Goal: Task Accomplishment & Management: Use online tool/utility

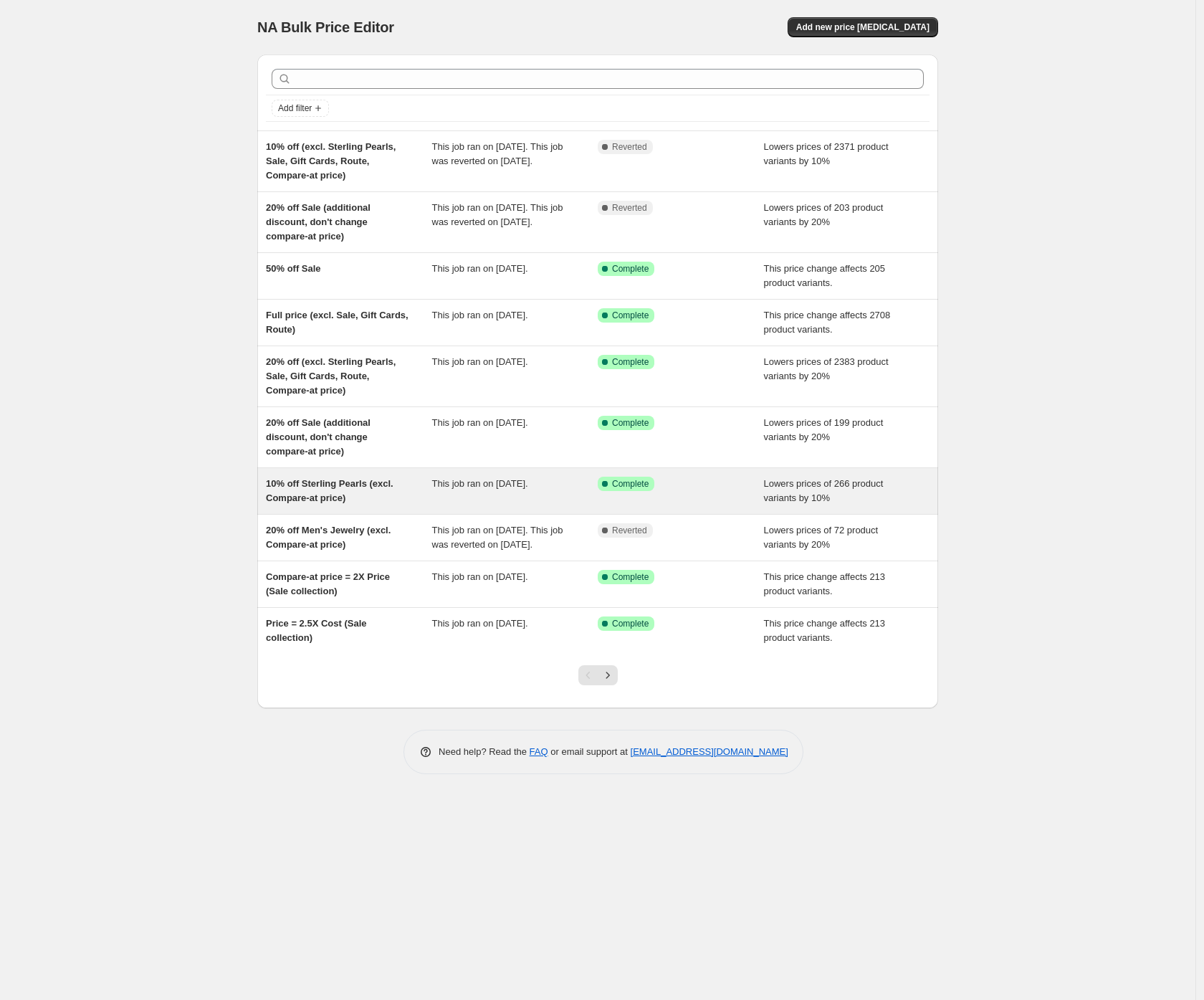
click at [293, 490] on div "10% off Sterling Pearls (excl. Compare-at price)" at bounding box center [349, 491] width 166 height 28
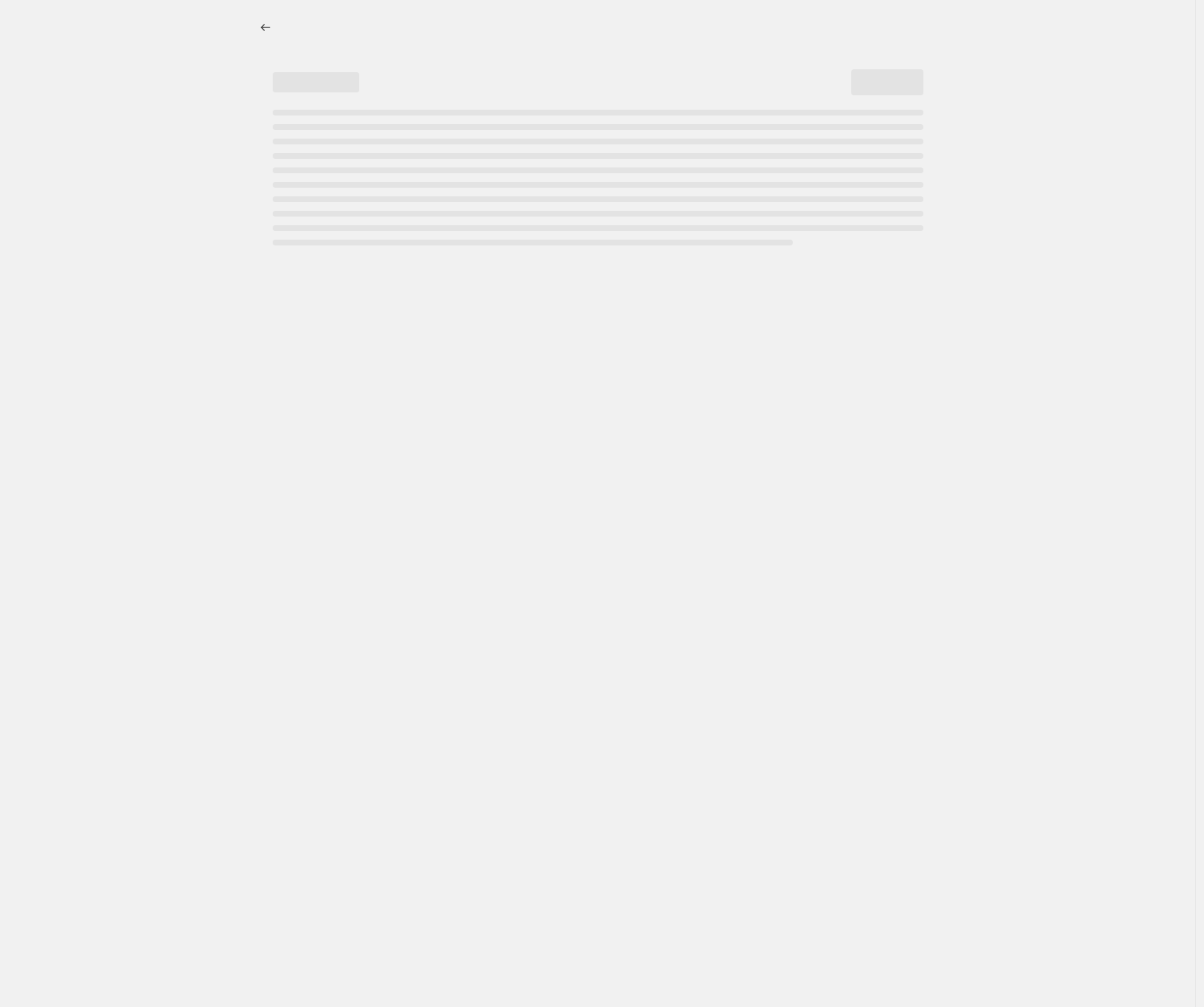
select select "percentage"
select select "collection"
select select "not_equal"
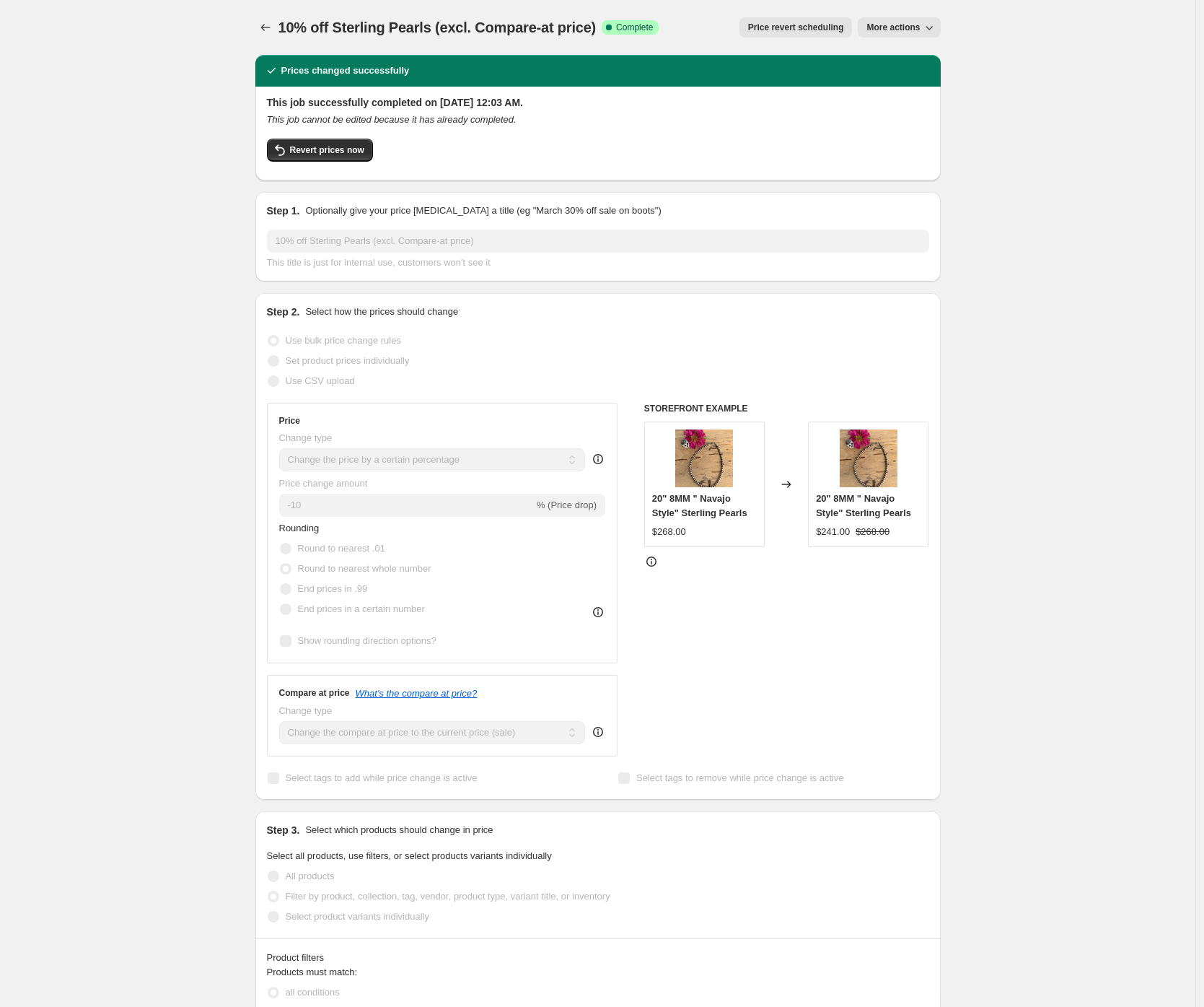
click at [883, 25] on span "More actions" at bounding box center [893, 27] width 53 height 11
click at [890, 52] on span "Copy to new job" at bounding box center [903, 57] width 67 height 11
select select "percentage"
select select "collection"
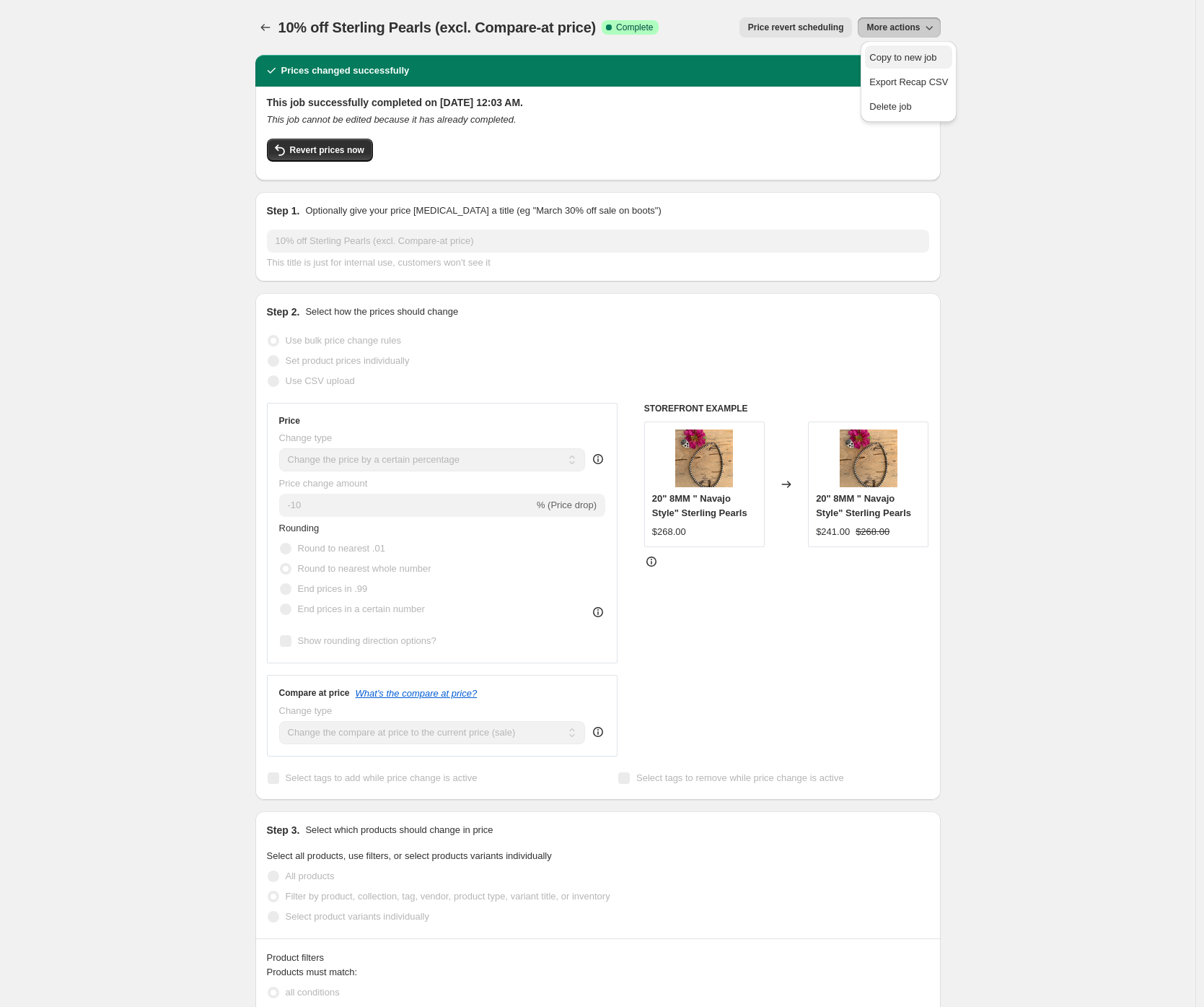
select select "not_equal"
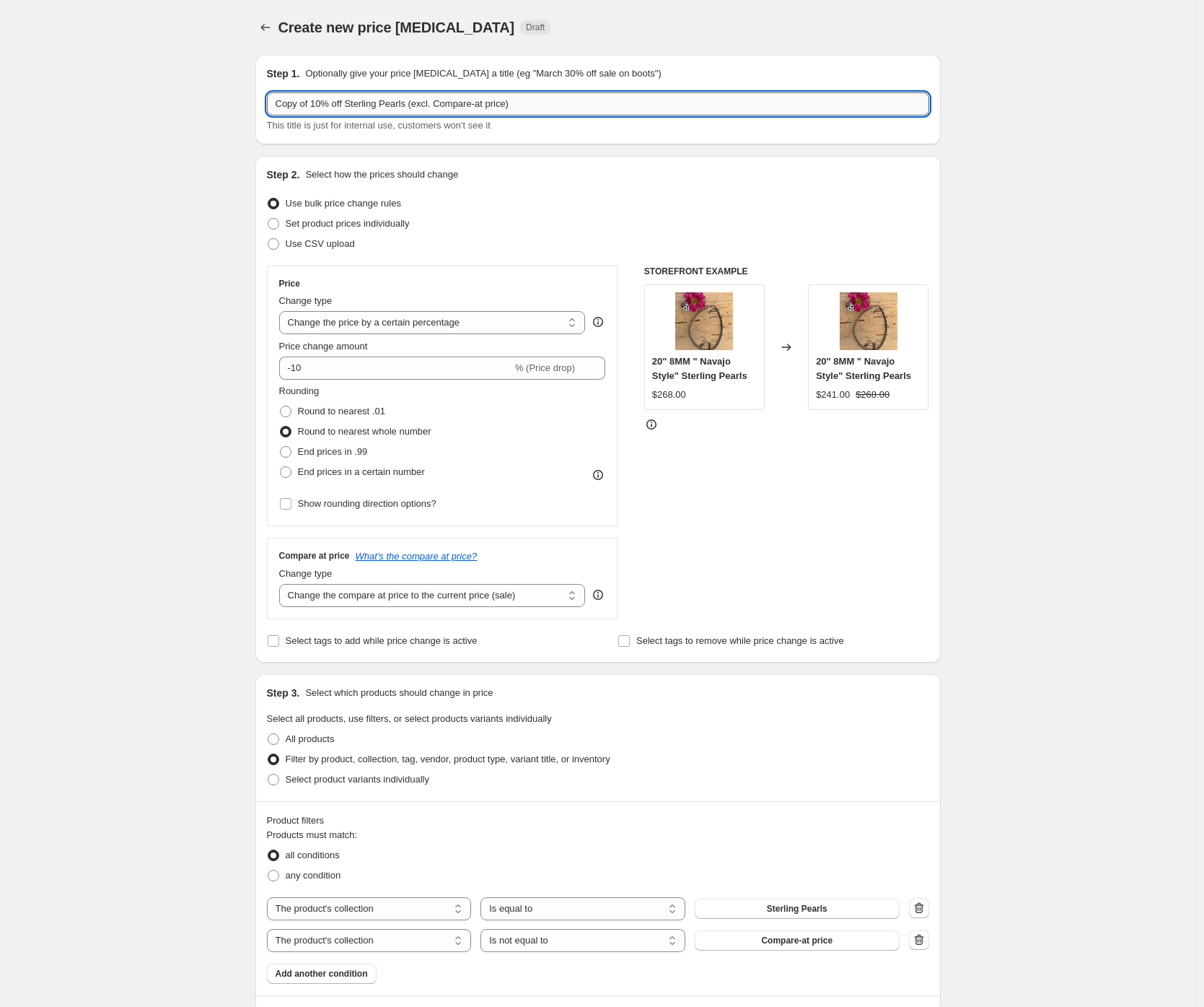
click at [352, 99] on input "Copy of 10% off Sterling Pearls (excl. Compare-at price)" at bounding box center [598, 103] width 662 height 23
drag, startPoint x: 323, startPoint y: 106, endPoint x: 262, endPoint y: 104, distance: 61.0
click at [262, 104] on div "Step 1. Optionally give your price change job a title (eg "March 30% off sale o…" at bounding box center [597, 100] width 685 height 90
click at [311, 109] on input "+10% off Sterling Pearls (excl. Compare-at price)" at bounding box center [598, 103] width 662 height 23
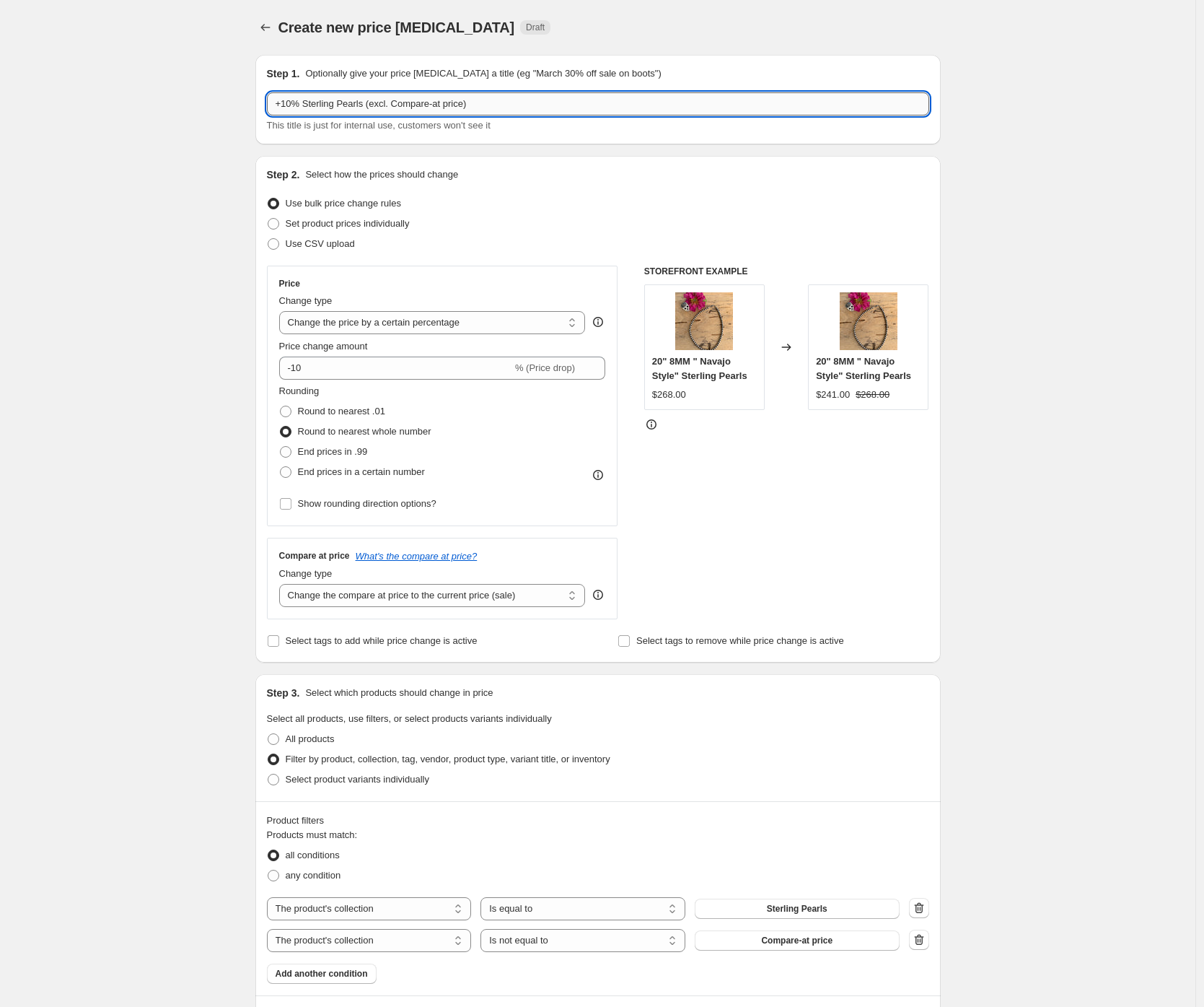
drag, startPoint x: 368, startPoint y: 108, endPoint x: 596, endPoint y: 101, distance: 228.1
click at [596, 101] on input "+10% Sterling Pearls (excl. Compare-at price)" at bounding box center [598, 103] width 662 height 23
type input "+10% Sterling Pearls"
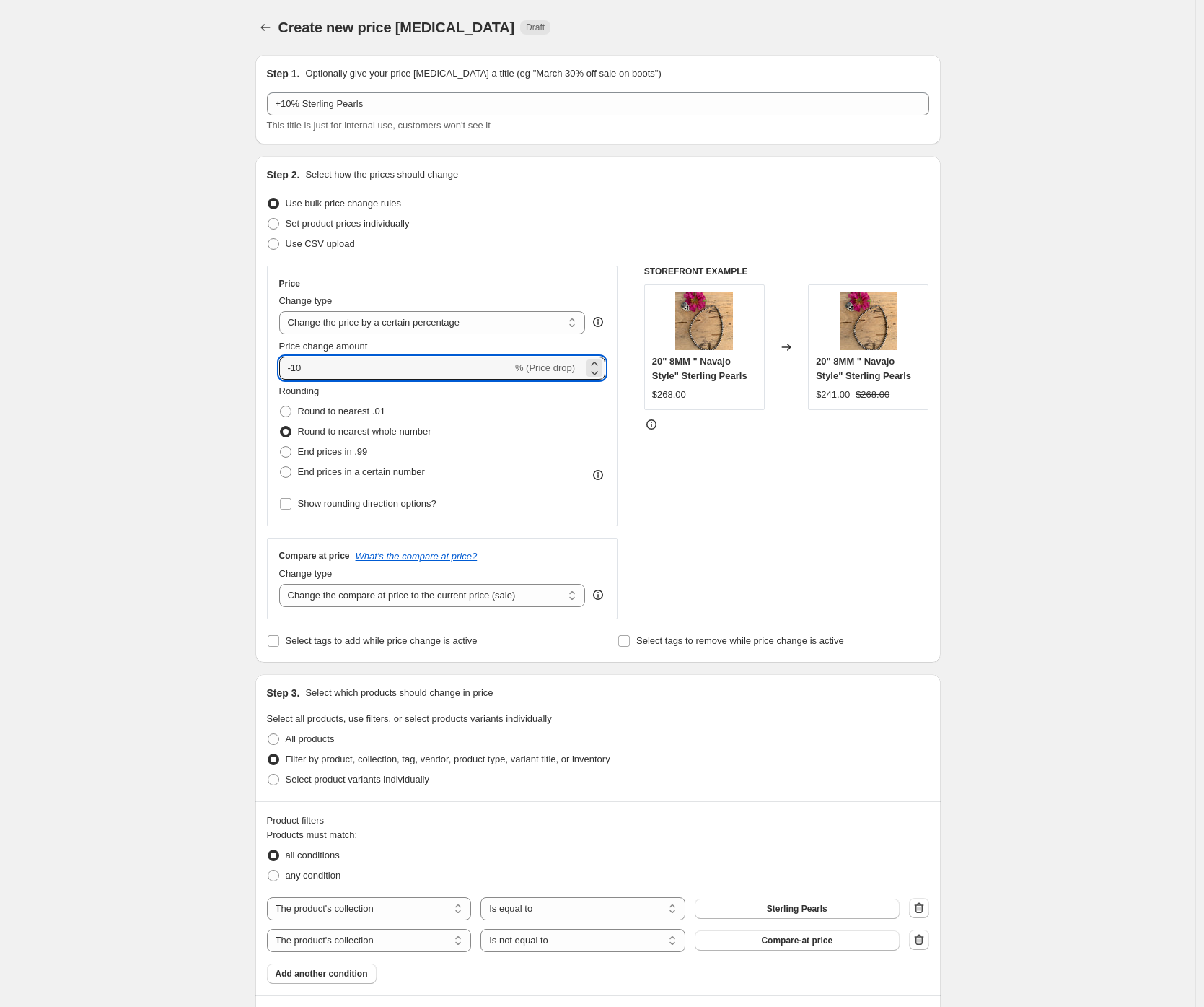
drag, startPoint x: 317, startPoint y: 370, endPoint x: 241, endPoint y: 369, distance: 76.0
click at [241, 369] on div "Create new price change job. This page is ready Create new price change job Dra…" at bounding box center [597, 818] width 720 height 1637
type input "10"
click at [240, 370] on div "Create new price change job. This page is ready Create new price change job Dra…" at bounding box center [597, 818] width 1195 height 1637
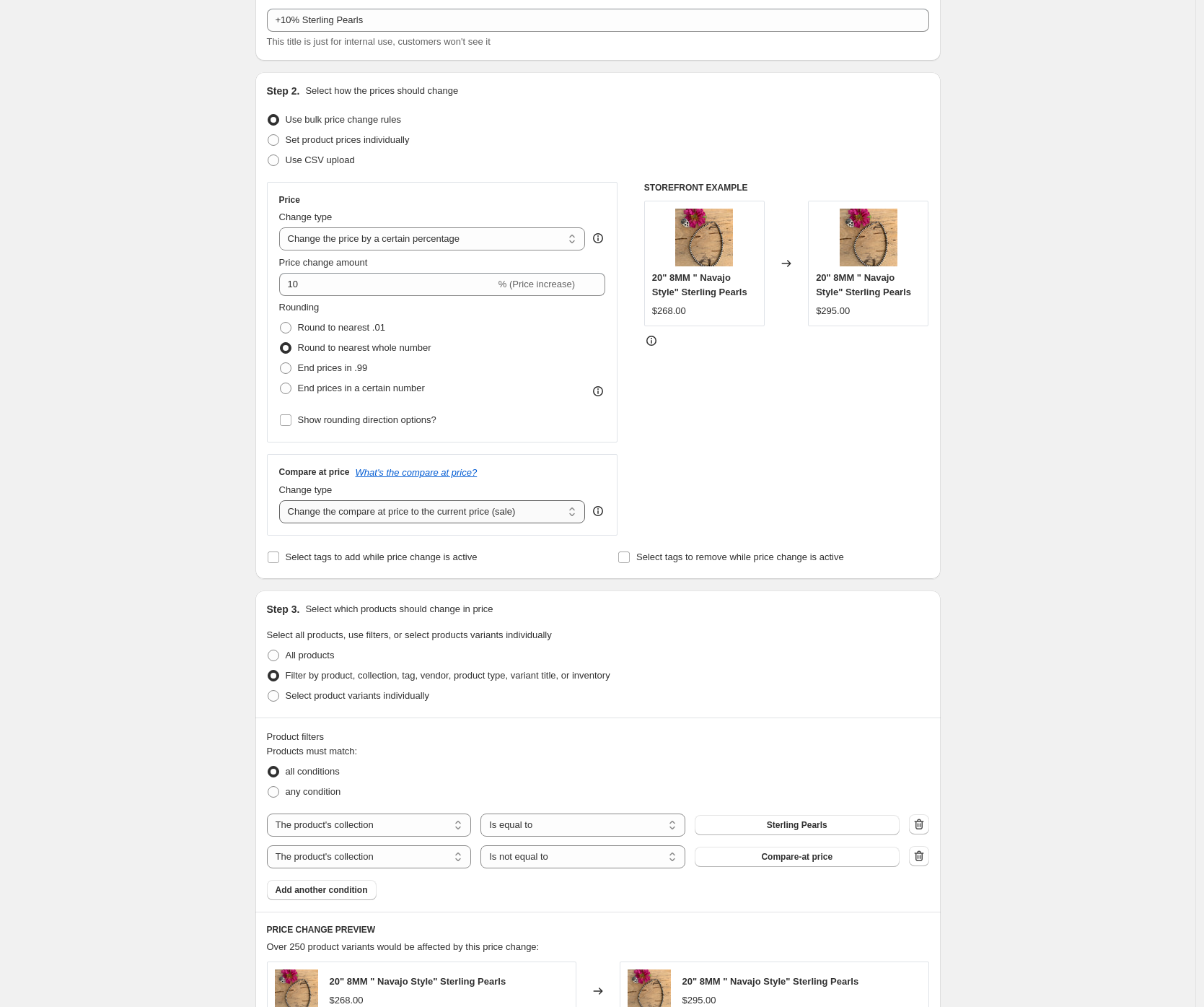
click at [329, 511] on select "Change the compare at price to the current price (sale) Change the compare at p…" at bounding box center [433, 511] width 307 height 23
select select "no_change"
click at [162, 446] on div "Create new price change job. This page is ready Create new price change job Dra…" at bounding box center [597, 735] width 1195 height 1637
click at [188, 403] on div "Create new price change job. This page is ready Create new price change job Dra…" at bounding box center [597, 735] width 1195 height 1637
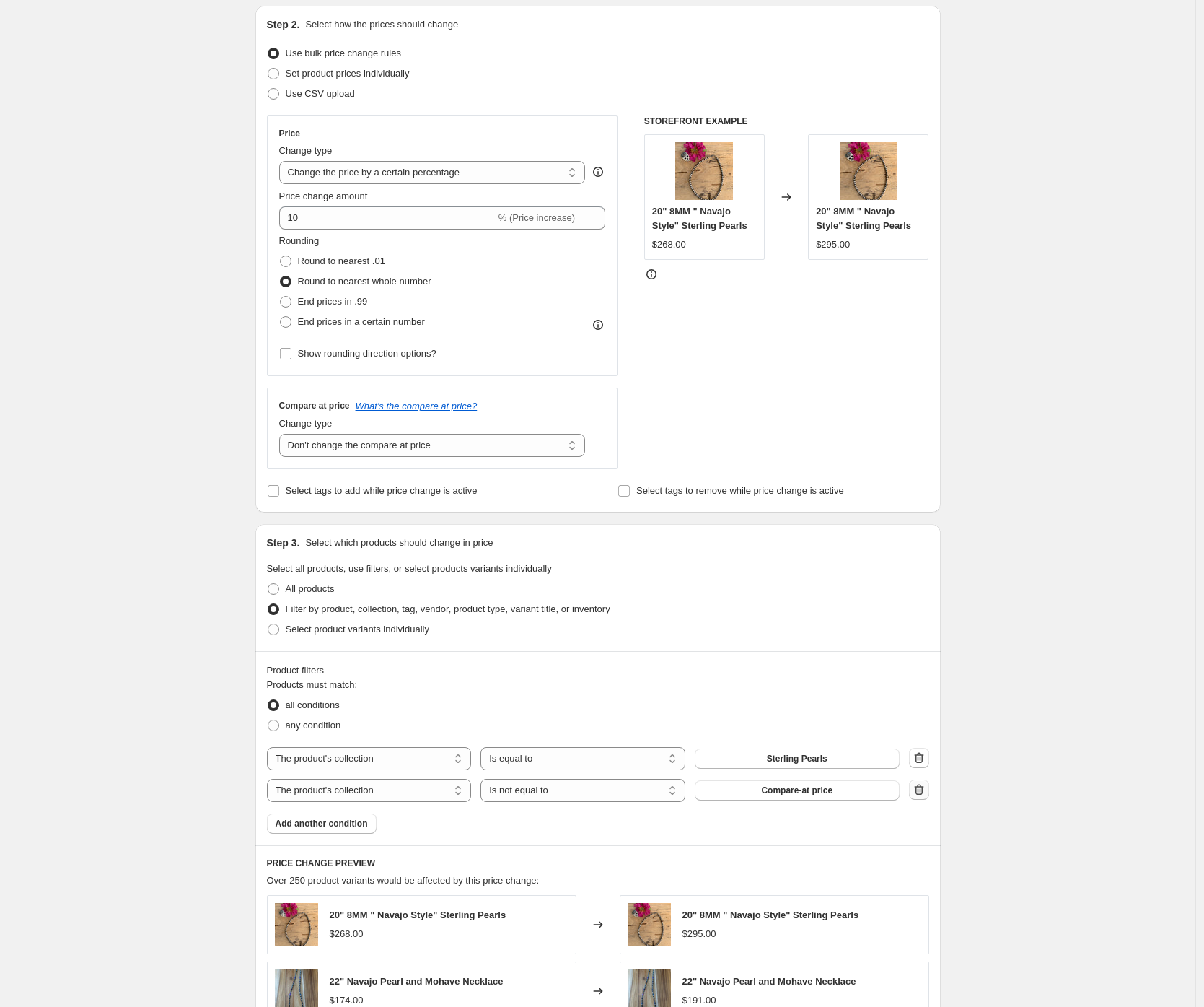
click at [925, 793] on icon "button" at bounding box center [919, 789] width 15 height 15
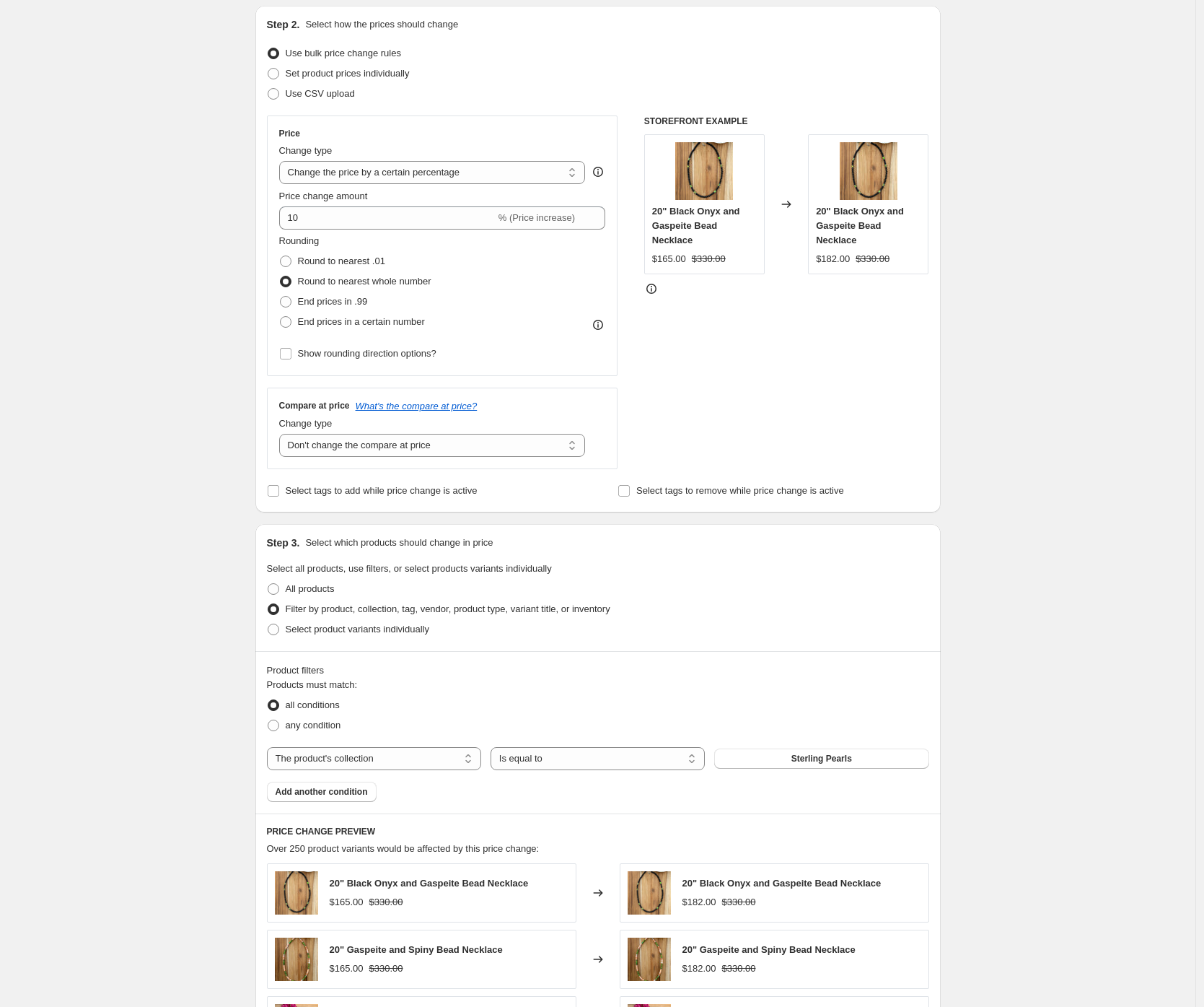
click at [184, 703] on div "Create new price change job. This page is ready Create new price change job Dra…" at bounding box center [597, 653] width 1195 height 1605
click at [440, 760] on select "The product The product's collection The product's tag The product's vendor The…" at bounding box center [374, 758] width 215 height 23
select select "tag"
click at [767, 761] on button "Closeout Items" at bounding box center [821, 758] width 215 height 20
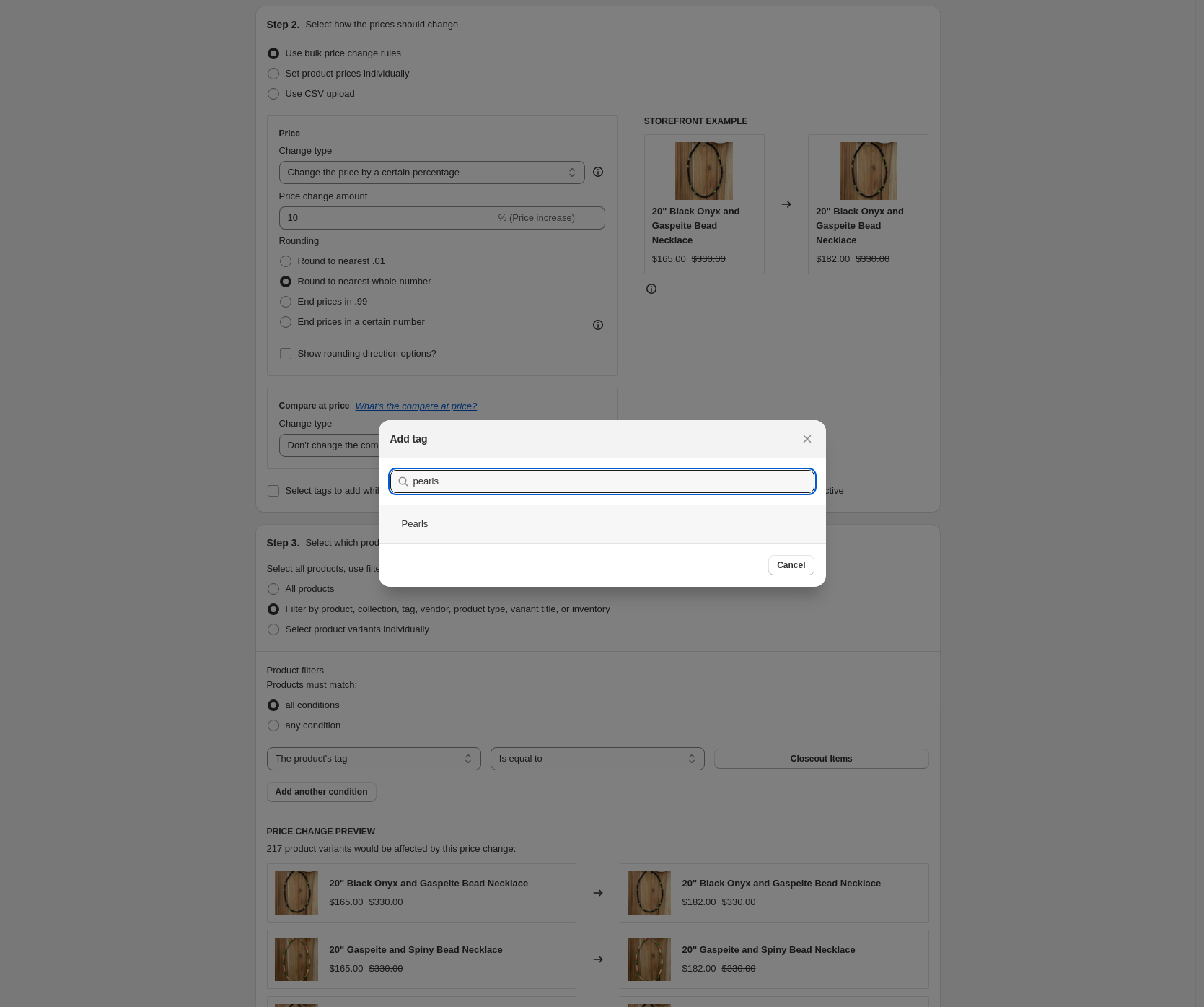
type input "pearls"
click at [485, 528] on div "Pearls" at bounding box center [602, 523] width 447 height 38
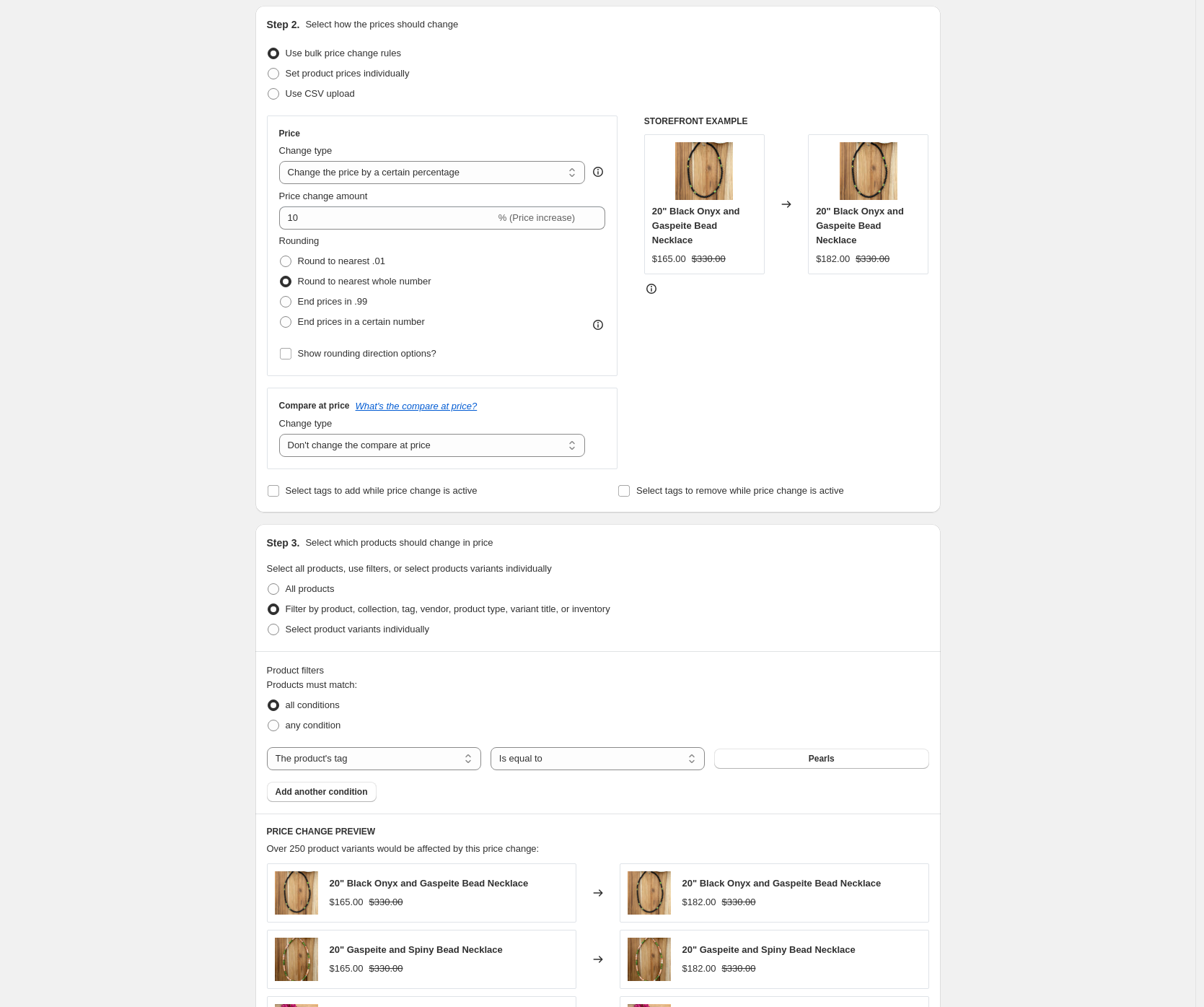
click at [109, 591] on div "Create new price change job. This page is ready Create new price change job Dra…" at bounding box center [597, 653] width 1195 height 1605
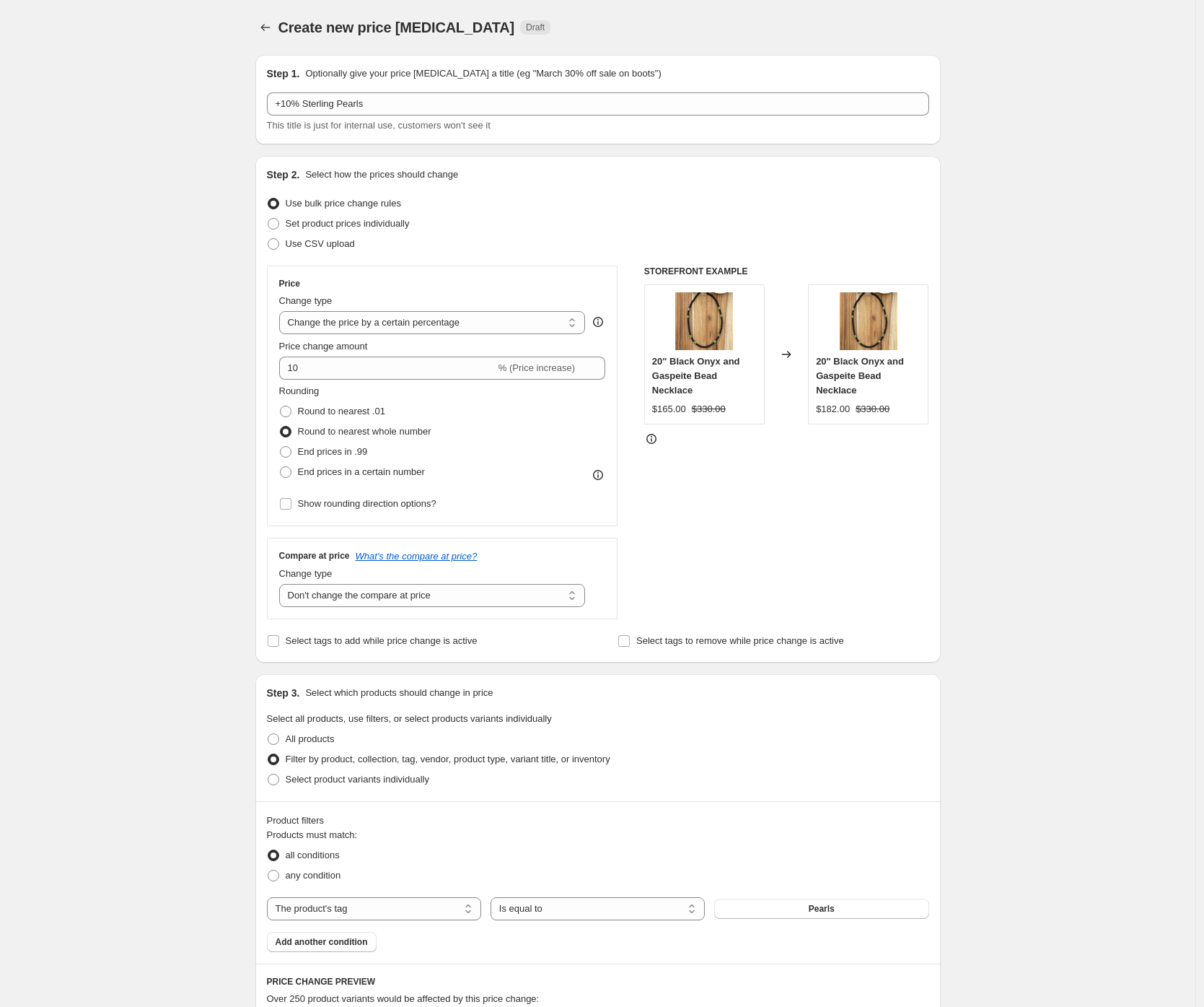
scroll to position [4, 0]
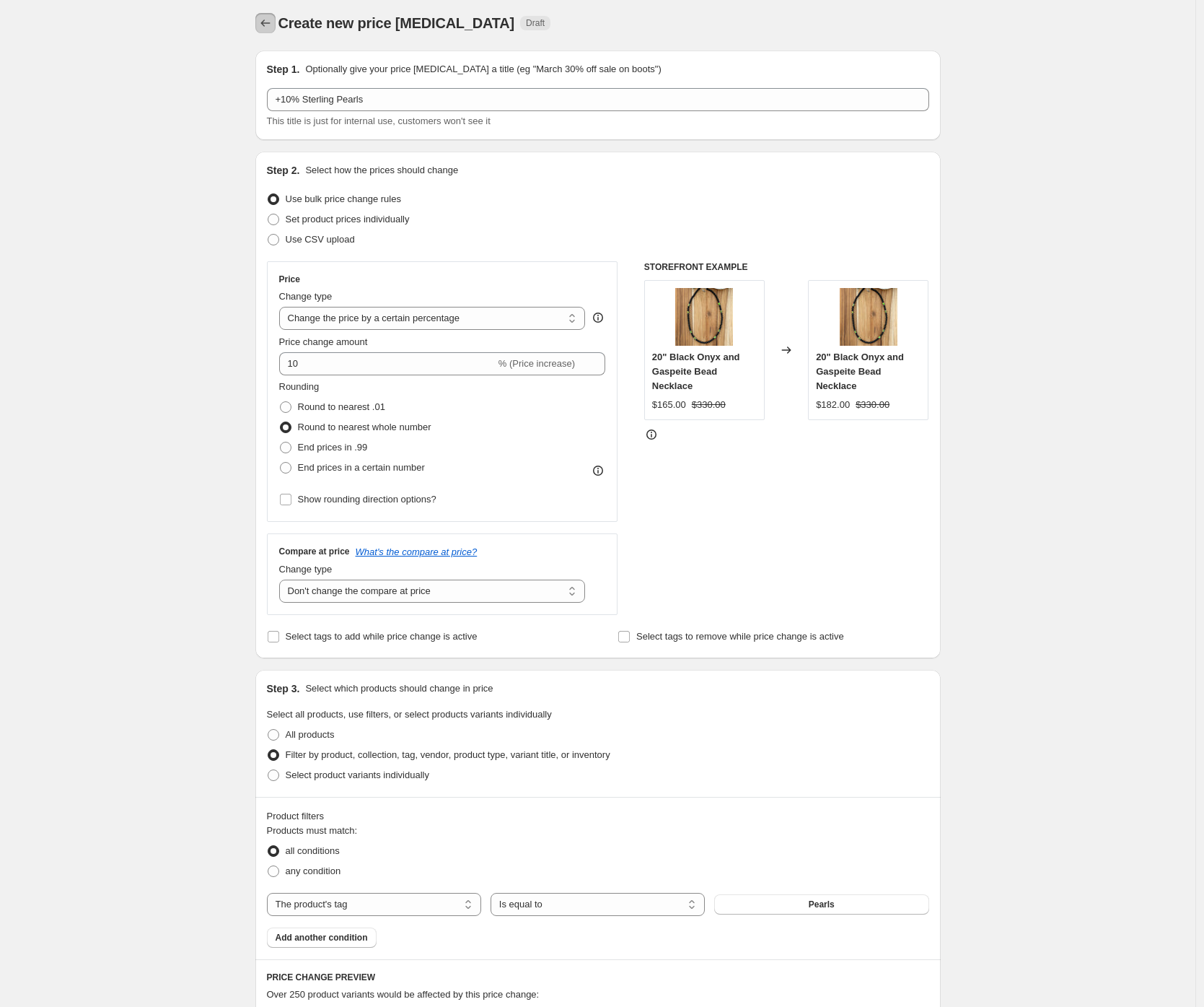
click at [269, 16] on button "Price change jobs" at bounding box center [265, 22] width 20 height 20
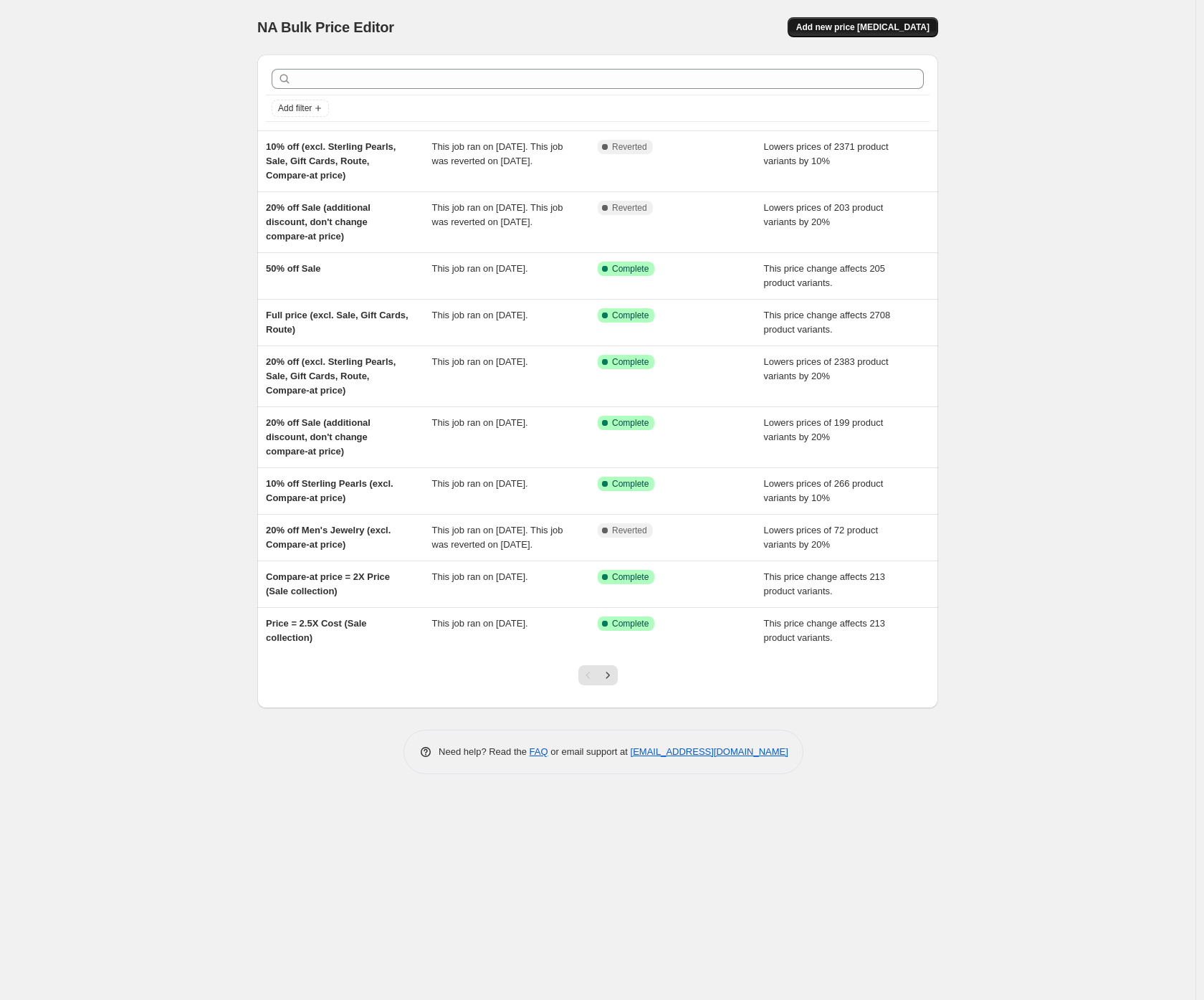
click at [921, 33] on button "Add new price change job" at bounding box center [863, 27] width 151 height 20
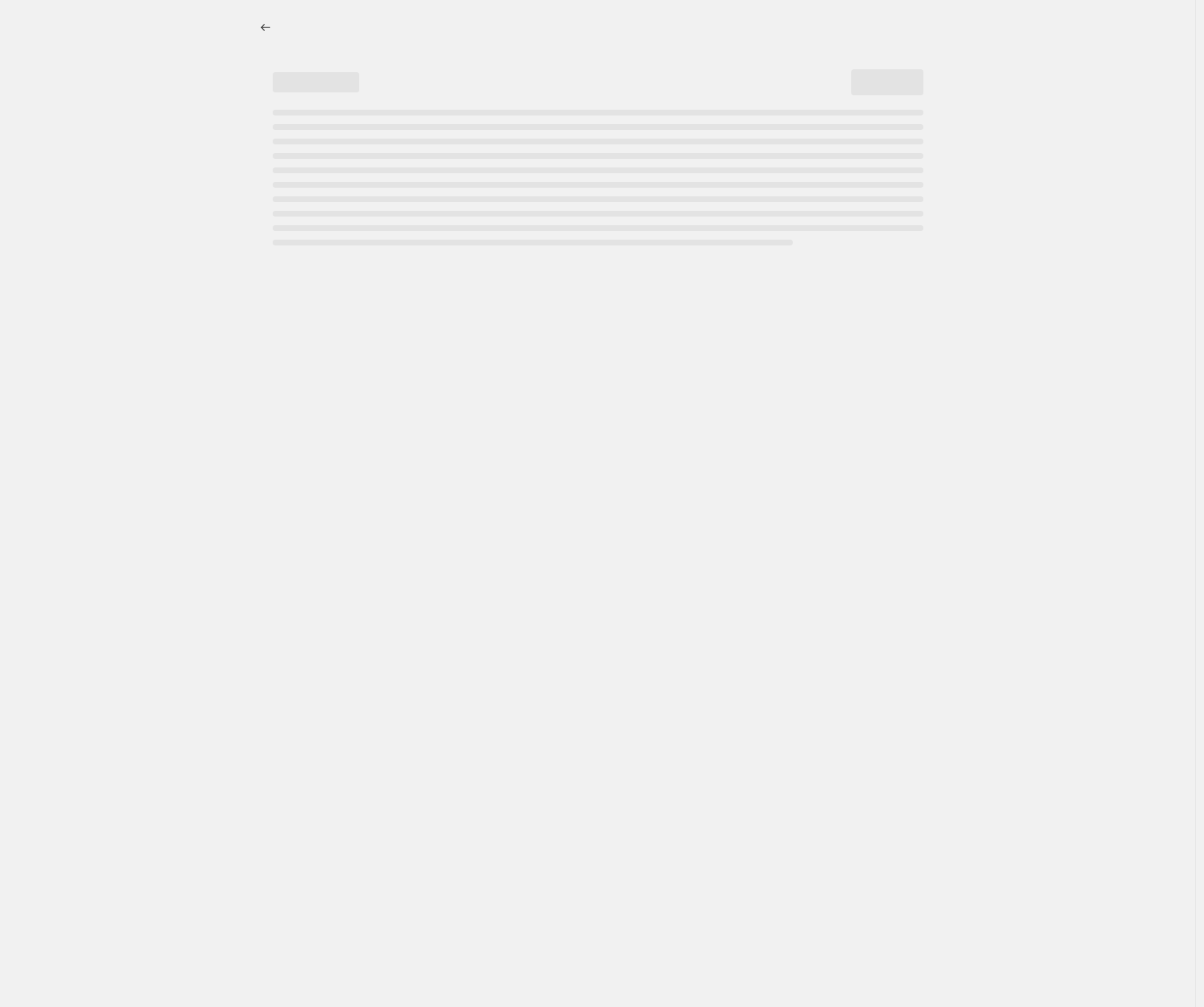
select select "percentage"
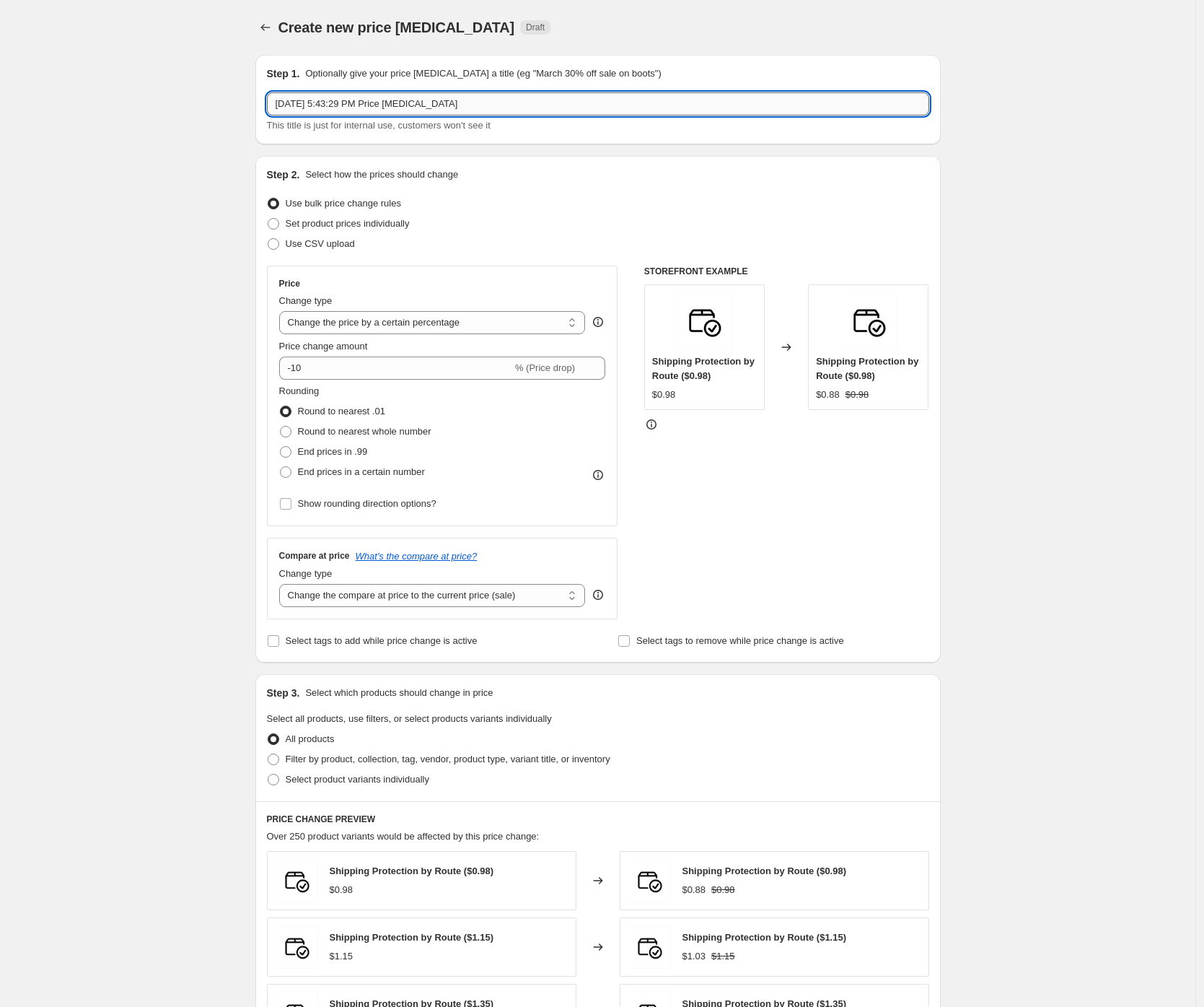
click at [502, 109] on input "Sep 25, 2025, 5:43:29 PM Price change job" at bounding box center [598, 103] width 662 height 23
type input "+10% Pearls"
click at [213, 390] on div "Create new price change job. This page is ready Create new price change job Dra…" at bounding box center [597, 721] width 1195 height 1442
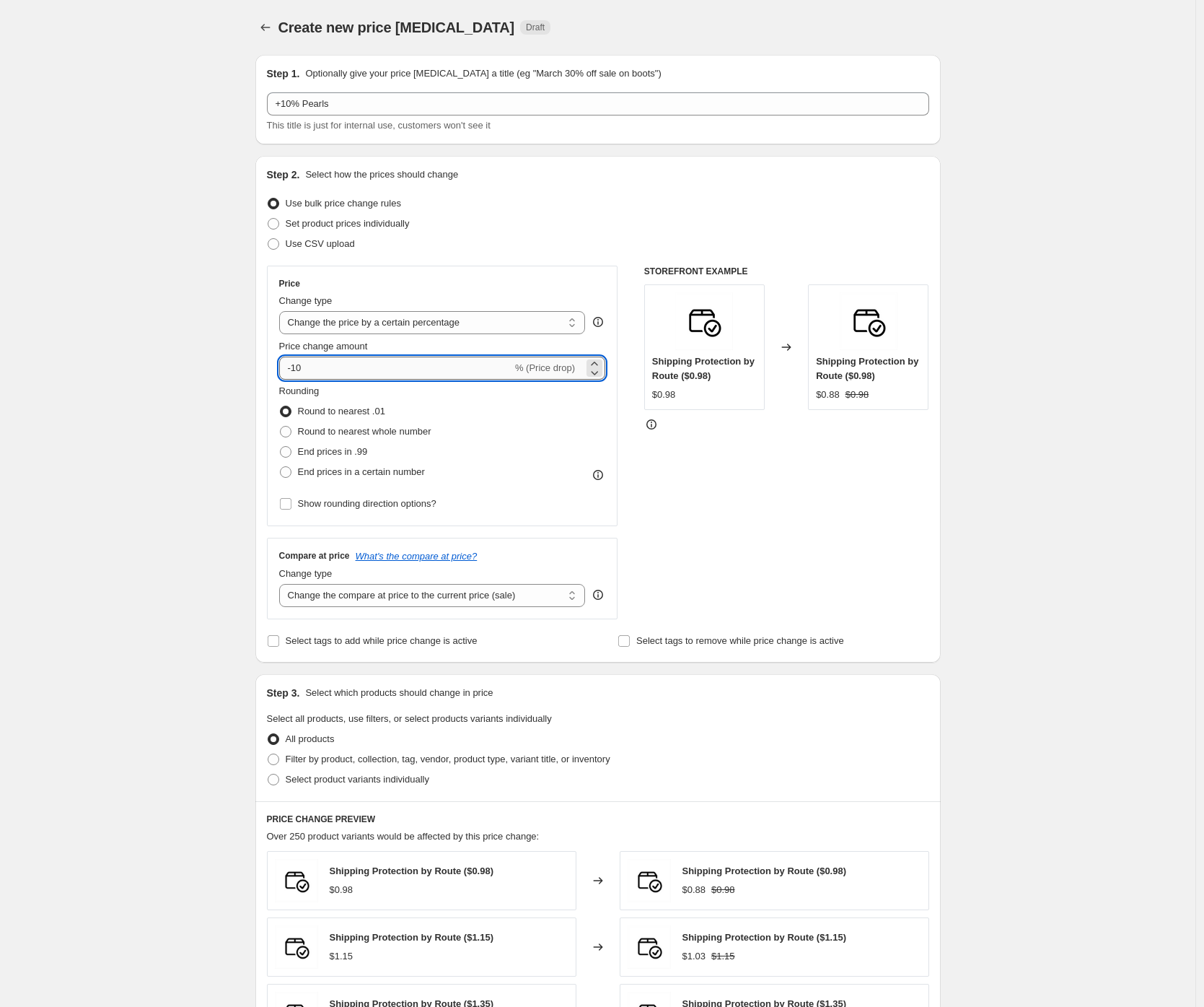
click at [335, 366] on input "-10" at bounding box center [396, 368] width 233 height 23
type input "10"
click at [131, 515] on div "Create new price change job. This page is ready Create new price change job Dra…" at bounding box center [597, 721] width 1195 height 1442
click at [290, 432] on span at bounding box center [285, 431] width 11 height 11
click at [281, 427] on input "Round to nearest whole number" at bounding box center [280, 426] width 1 height 1
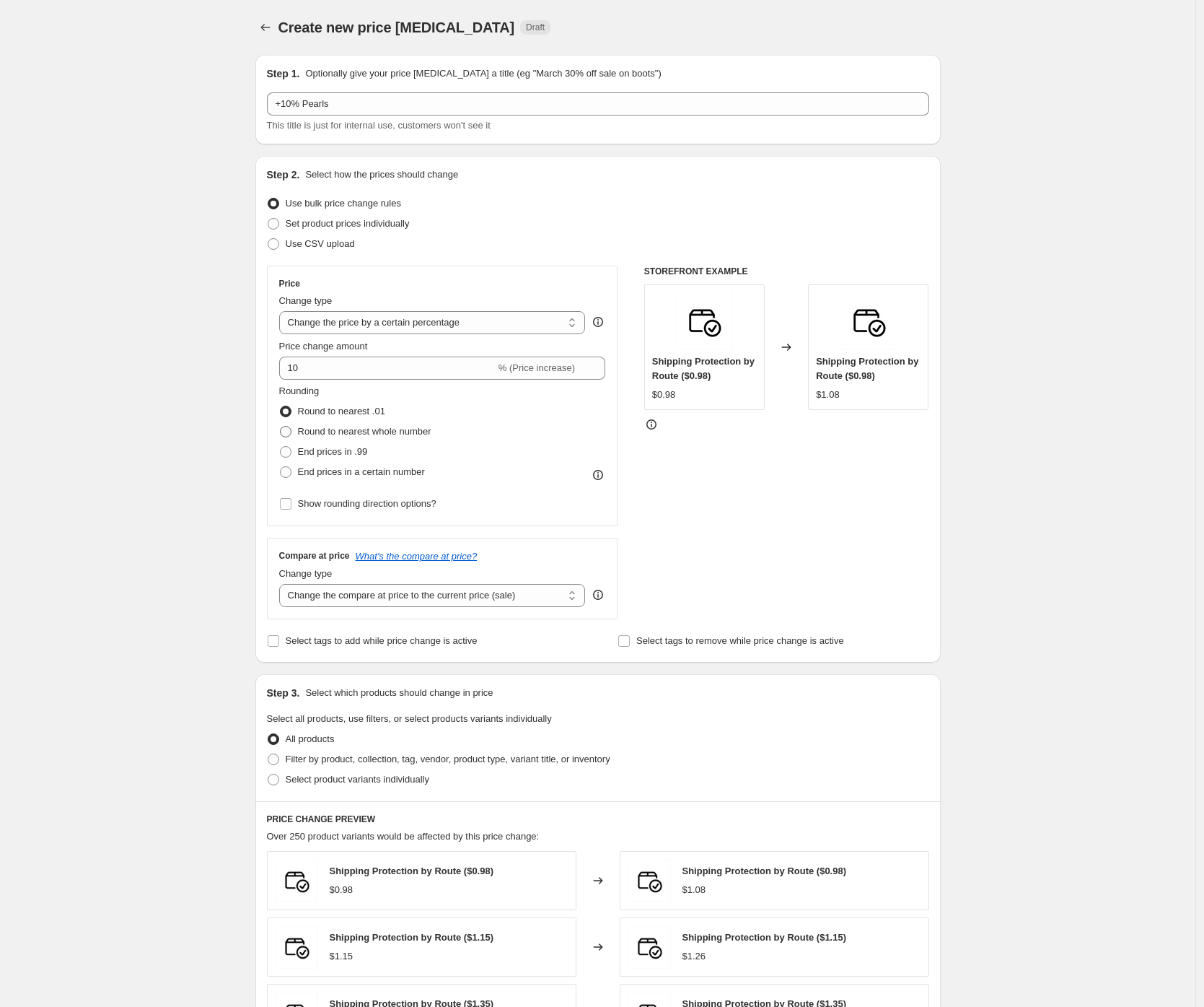
radio input "true"
click at [319, 589] on select "Change the compare at price to the current price (sale) Change the compare at p…" at bounding box center [433, 595] width 307 height 23
select select "no_change"
click at [230, 583] on div "Create new price change job. This page is ready Create new price change job Dra…" at bounding box center [597, 721] width 1195 height 1442
click at [332, 760] on span "Filter by product, collection, tag, vendor, product type, variant title, or inv…" at bounding box center [447, 759] width 325 height 11
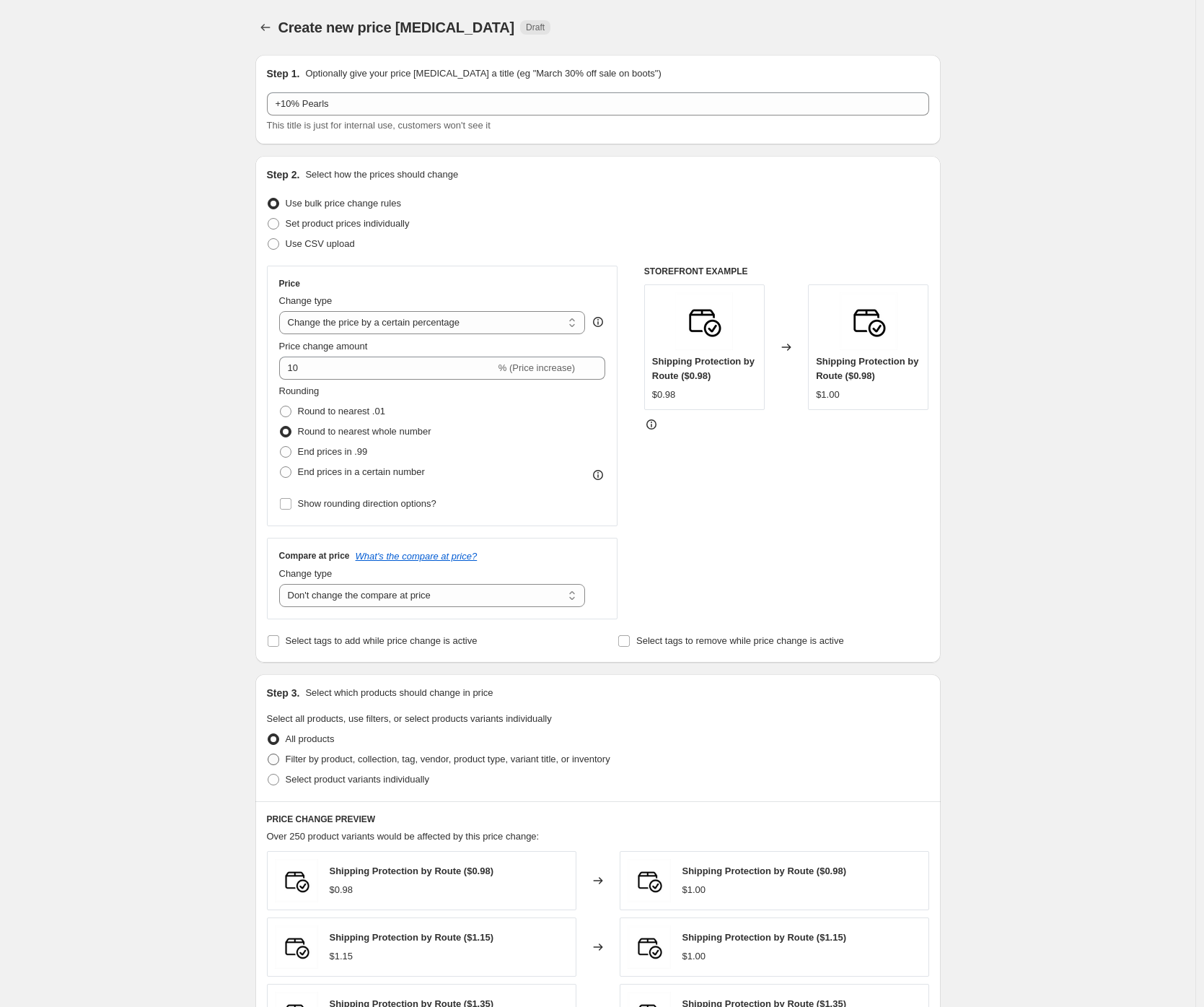
click at [268, 754] on input "Filter by product, collection, tag, vendor, product type, variant title, or inv…" at bounding box center [268, 754] width 1 height 1
radio input "true"
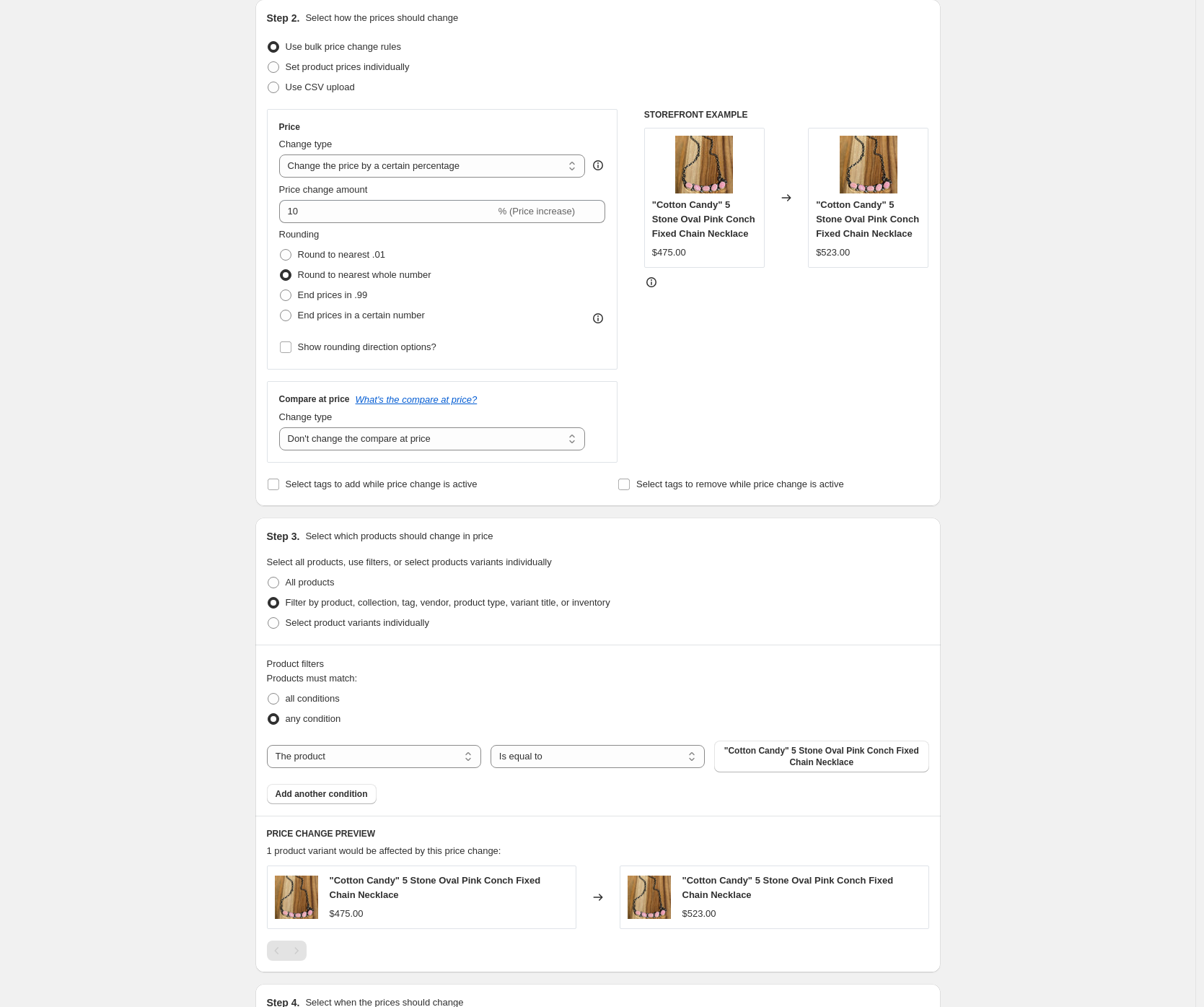
scroll to position [166, 0]
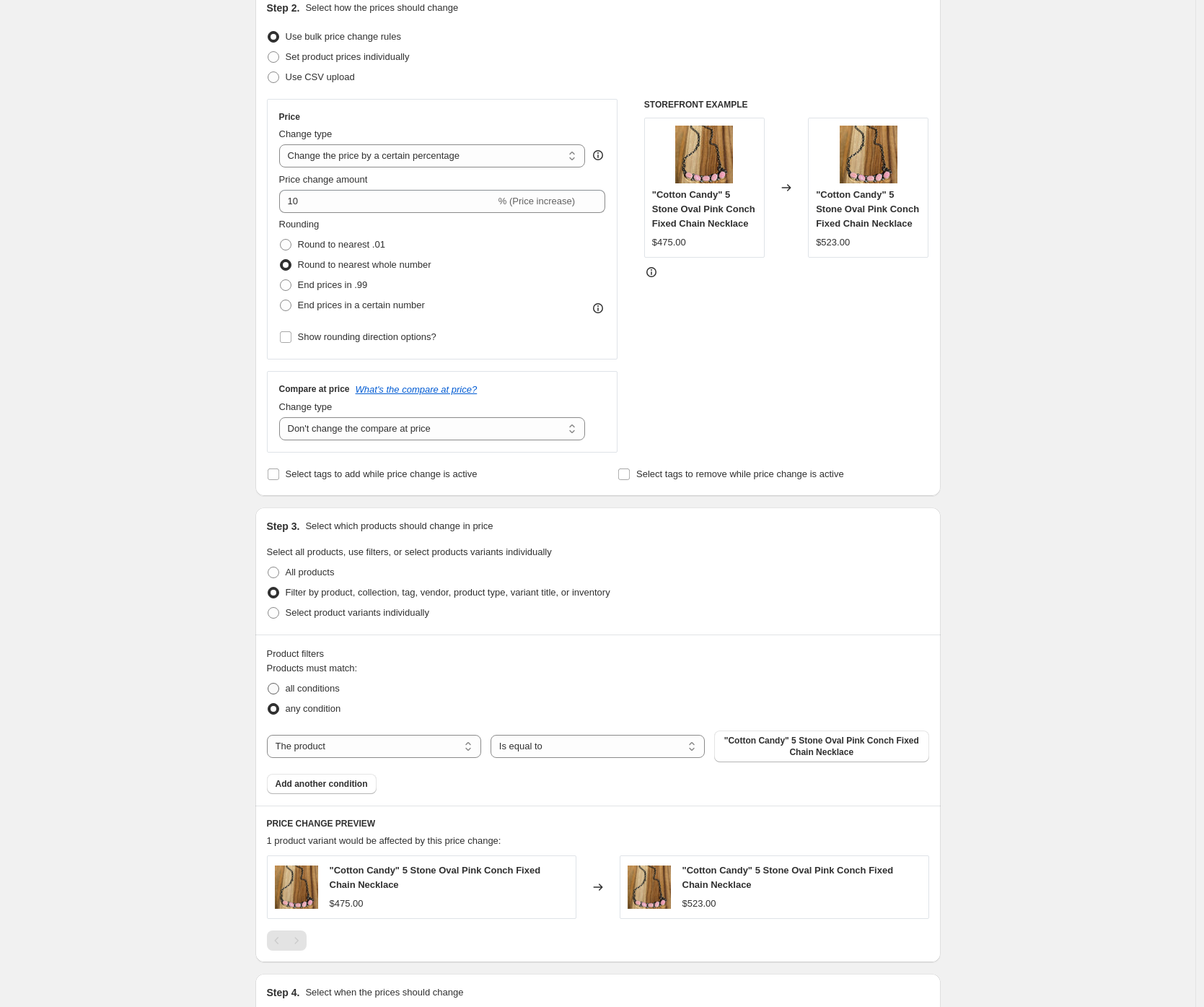
click at [309, 686] on span "all conditions" at bounding box center [312, 688] width 54 height 11
click at [268, 684] on input "all conditions" at bounding box center [268, 683] width 1 height 1
radio input "true"
click at [472, 748] on select "The product The product's collection The product's tag The product's vendor The…" at bounding box center [374, 746] width 215 height 23
select select "tag"
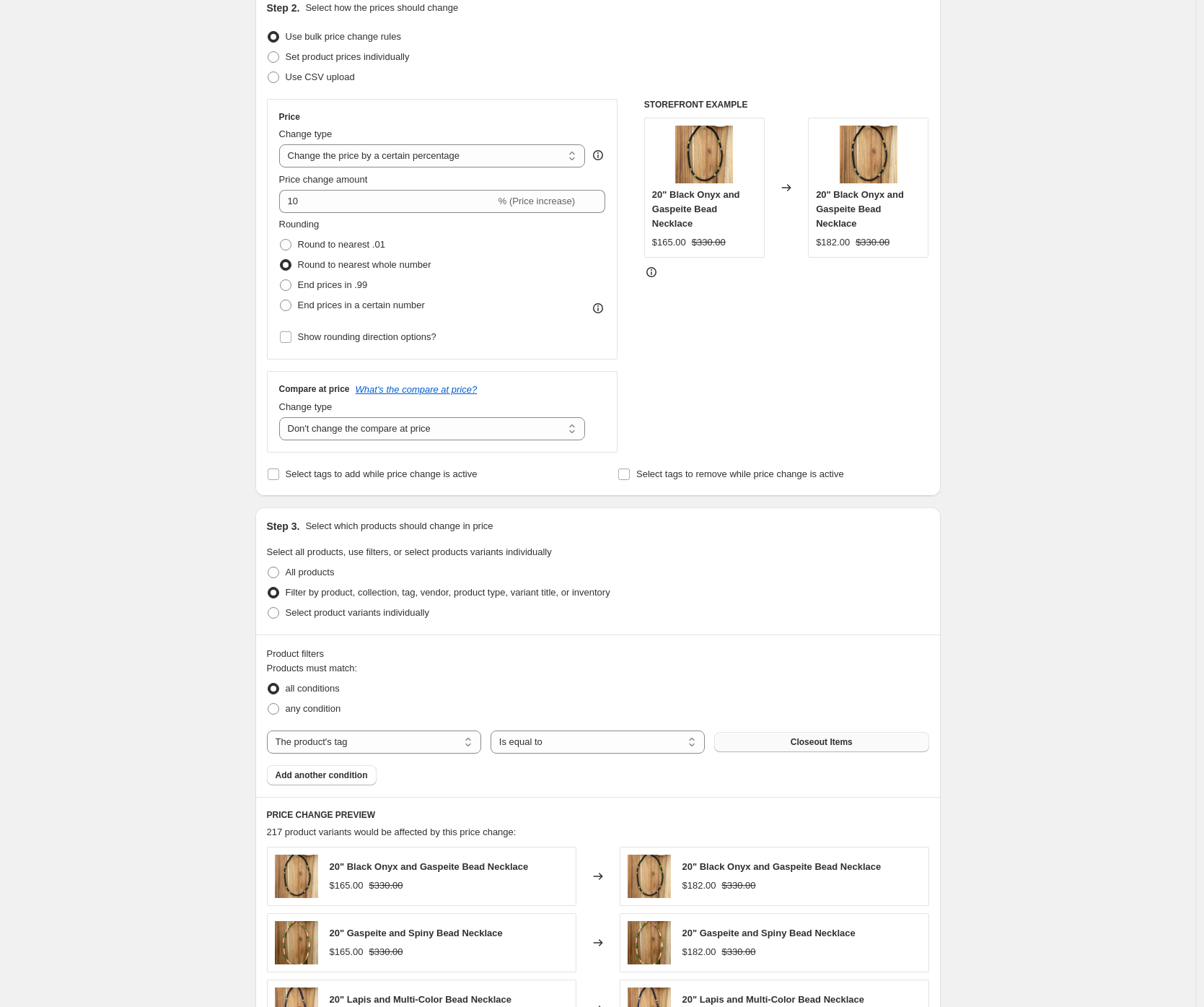
click at [777, 746] on button "Closeout Items" at bounding box center [821, 741] width 215 height 20
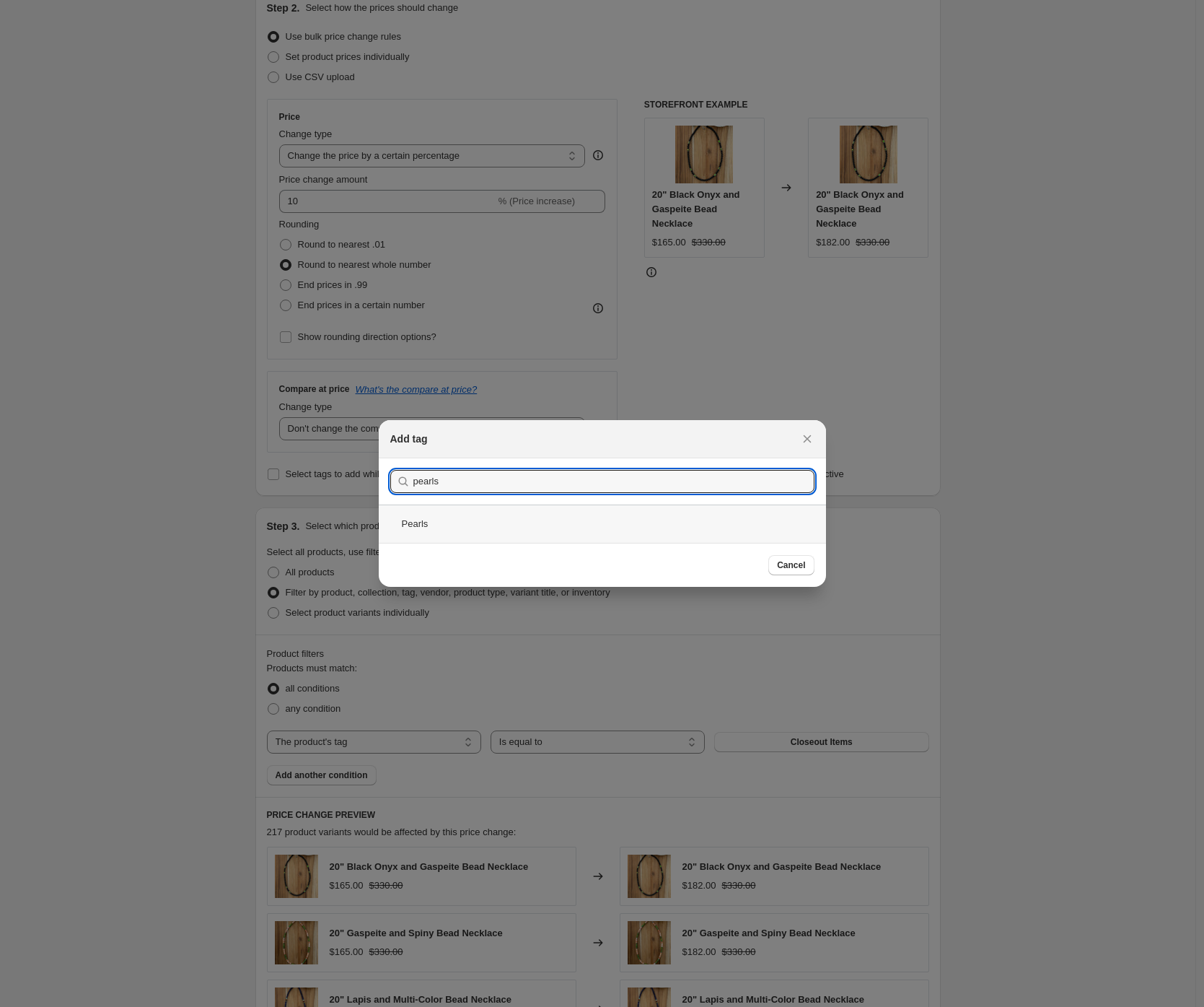
type input "pearls"
click at [508, 523] on div "Pearls" at bounding box center [602, 523] width 447 height 38
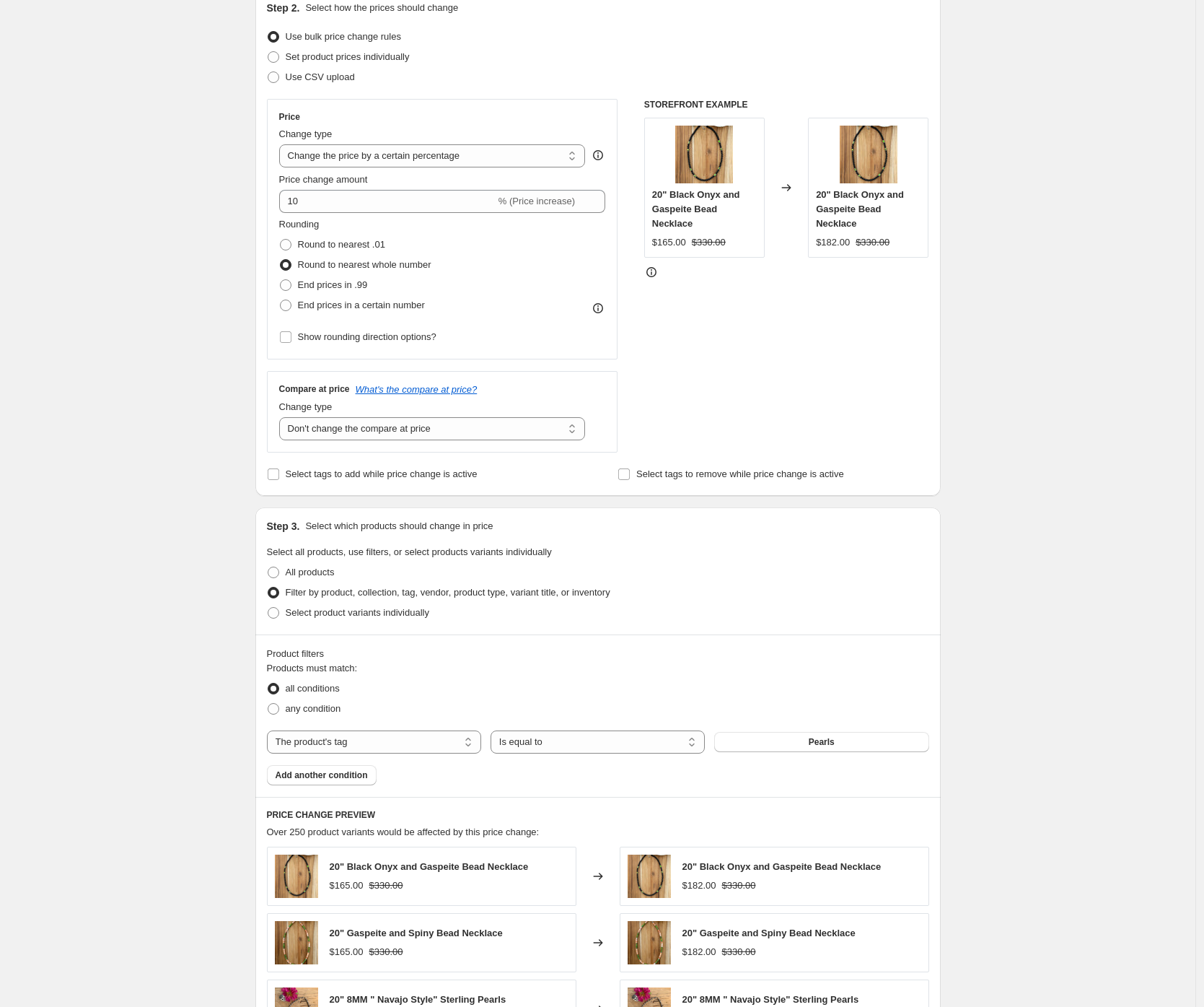
click at [158, 608] on div "Create new price change job. This page is ready Create new price change job Dra…" at bounding box center [597, 636] width 1195 height 1605
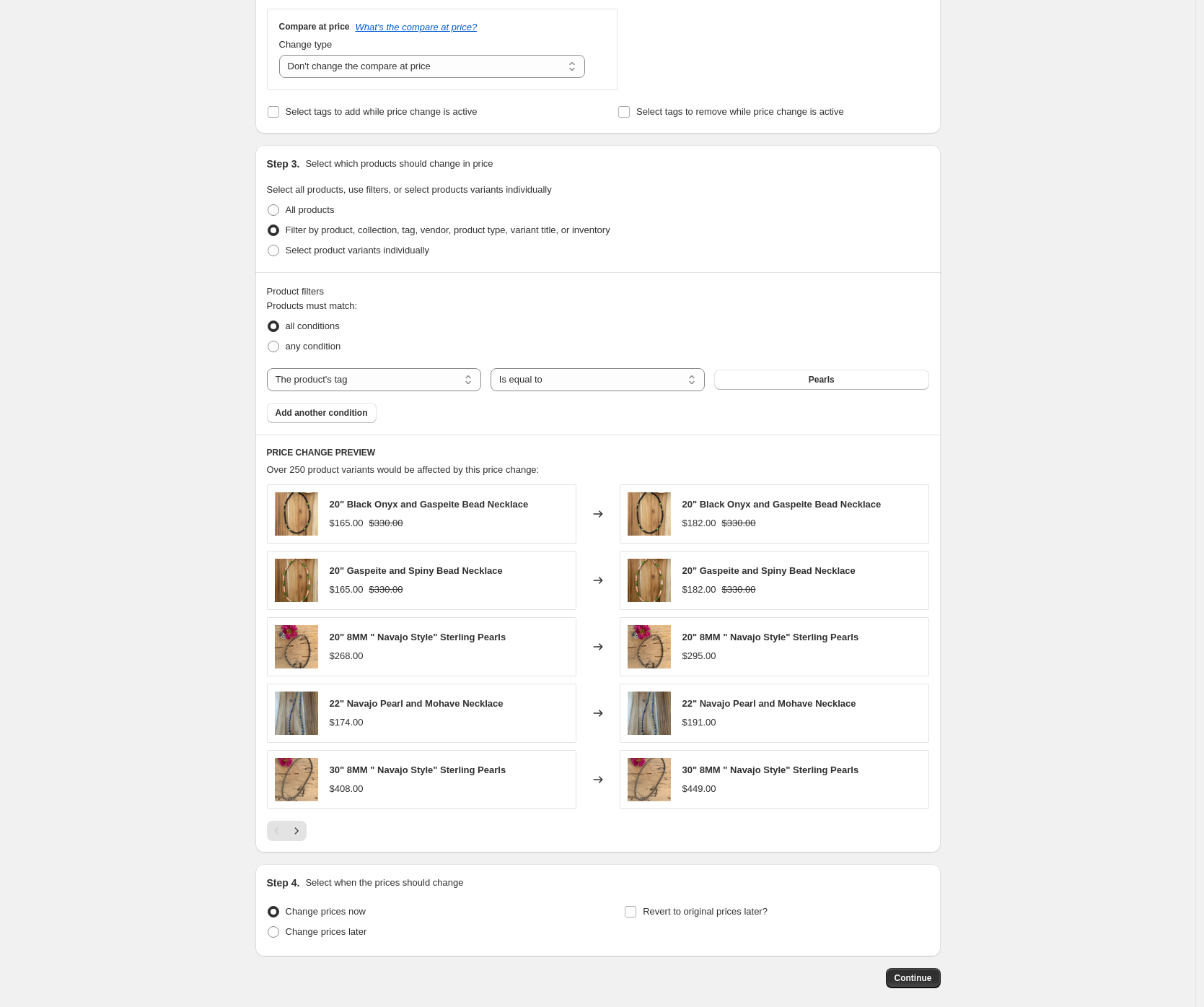
scroll to position [0, 0]
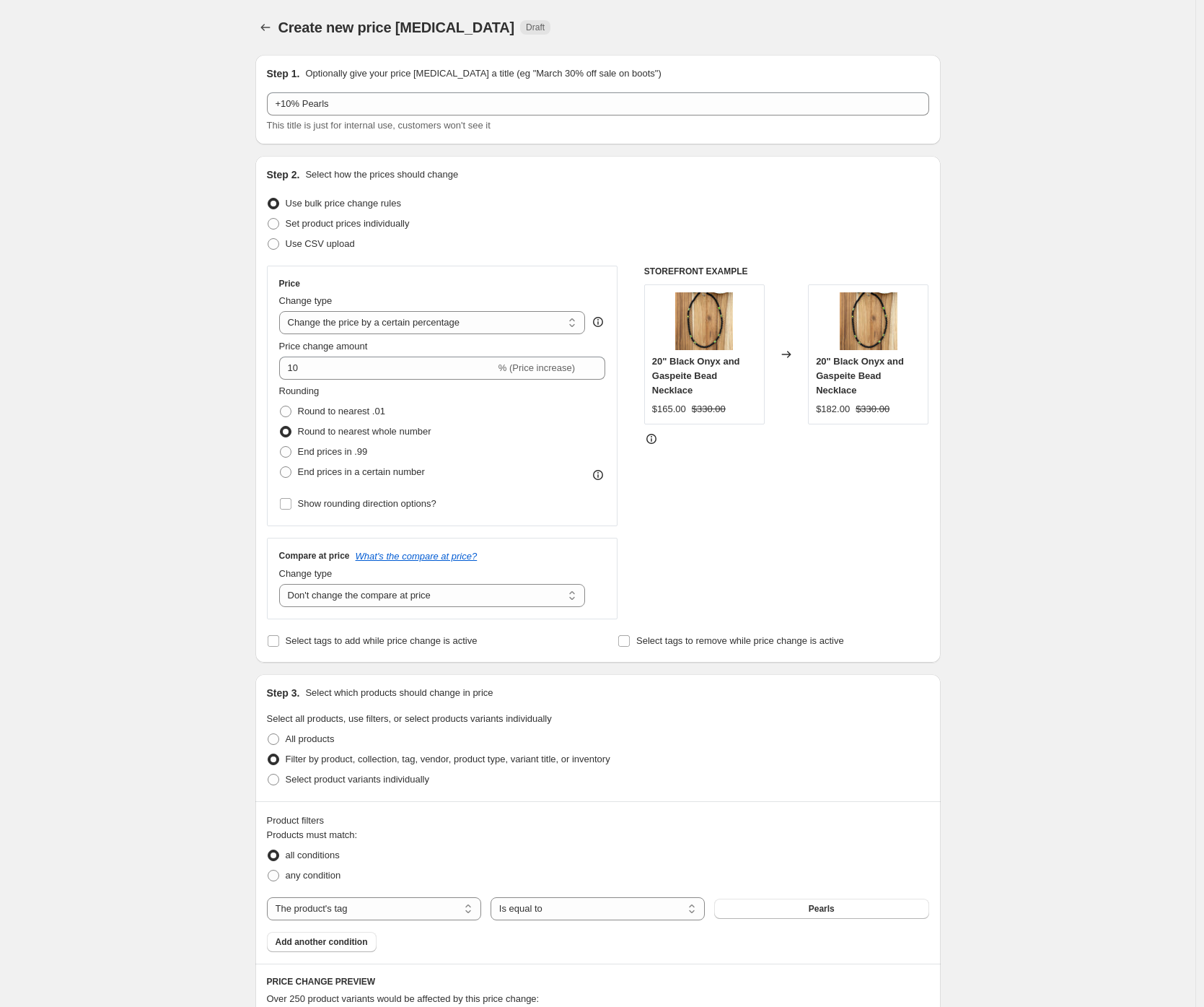
click at [219, 604] on div "Create new price change job. This page is ready Create new price change job Dra…" at bounding box center [597, 803] width 1195 height 1605
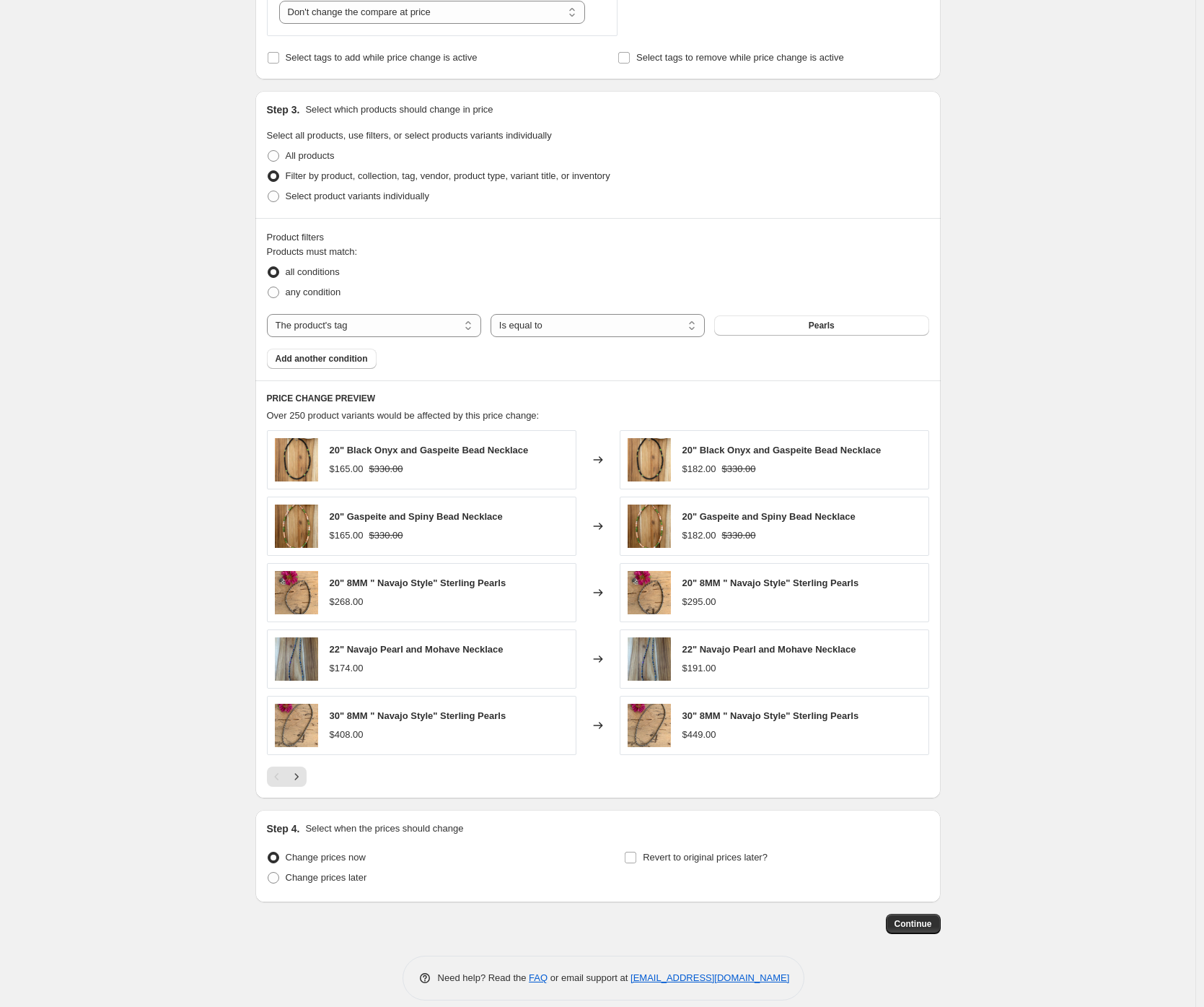
scroll to position [598, 0]
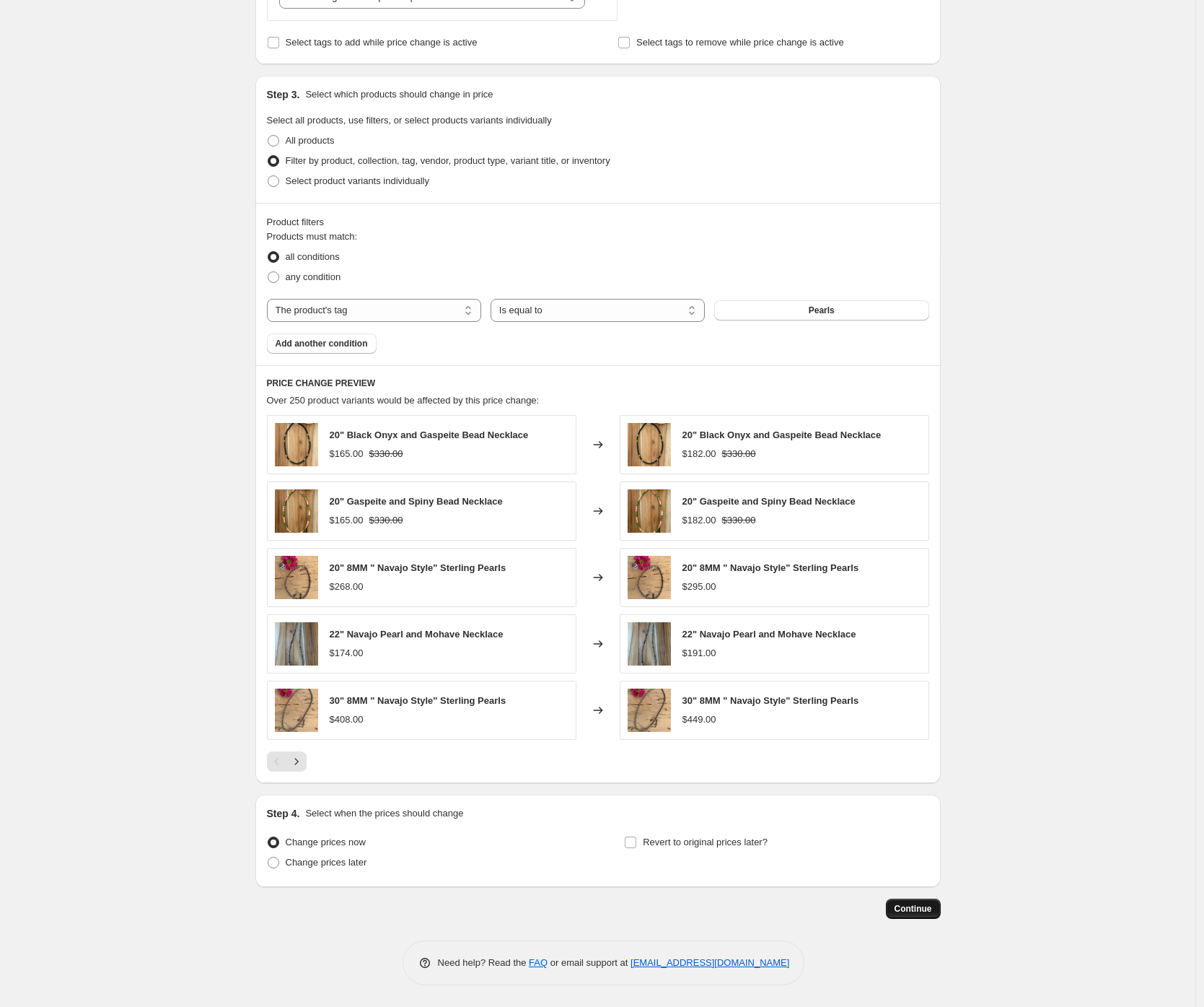
click at [914, 910] on span "Continue" at bounding box center [914, 908] width 38 height 11
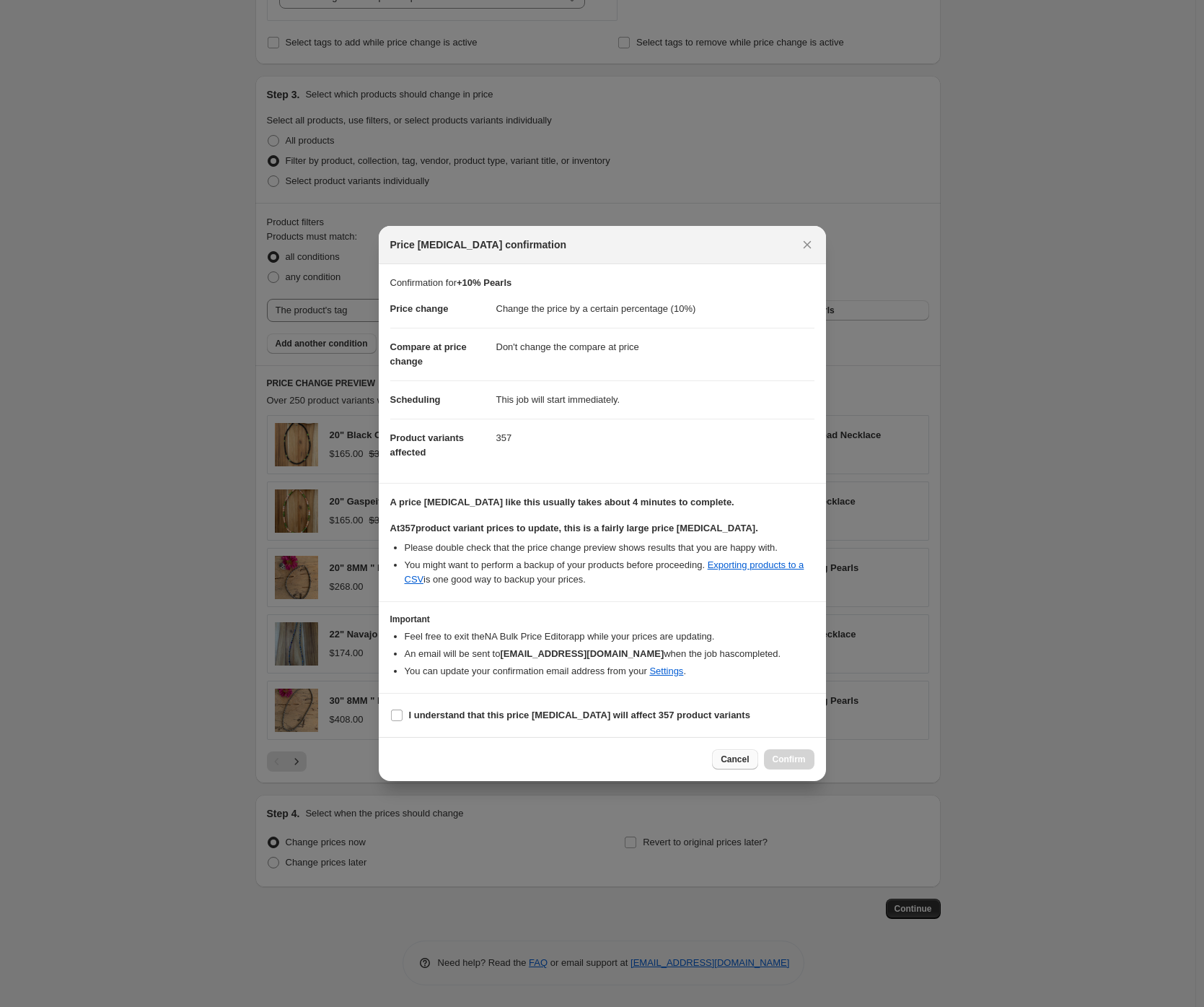
click at [728, 762] on span "Cancel" at bounding box center [734, 759] width 28 height 11
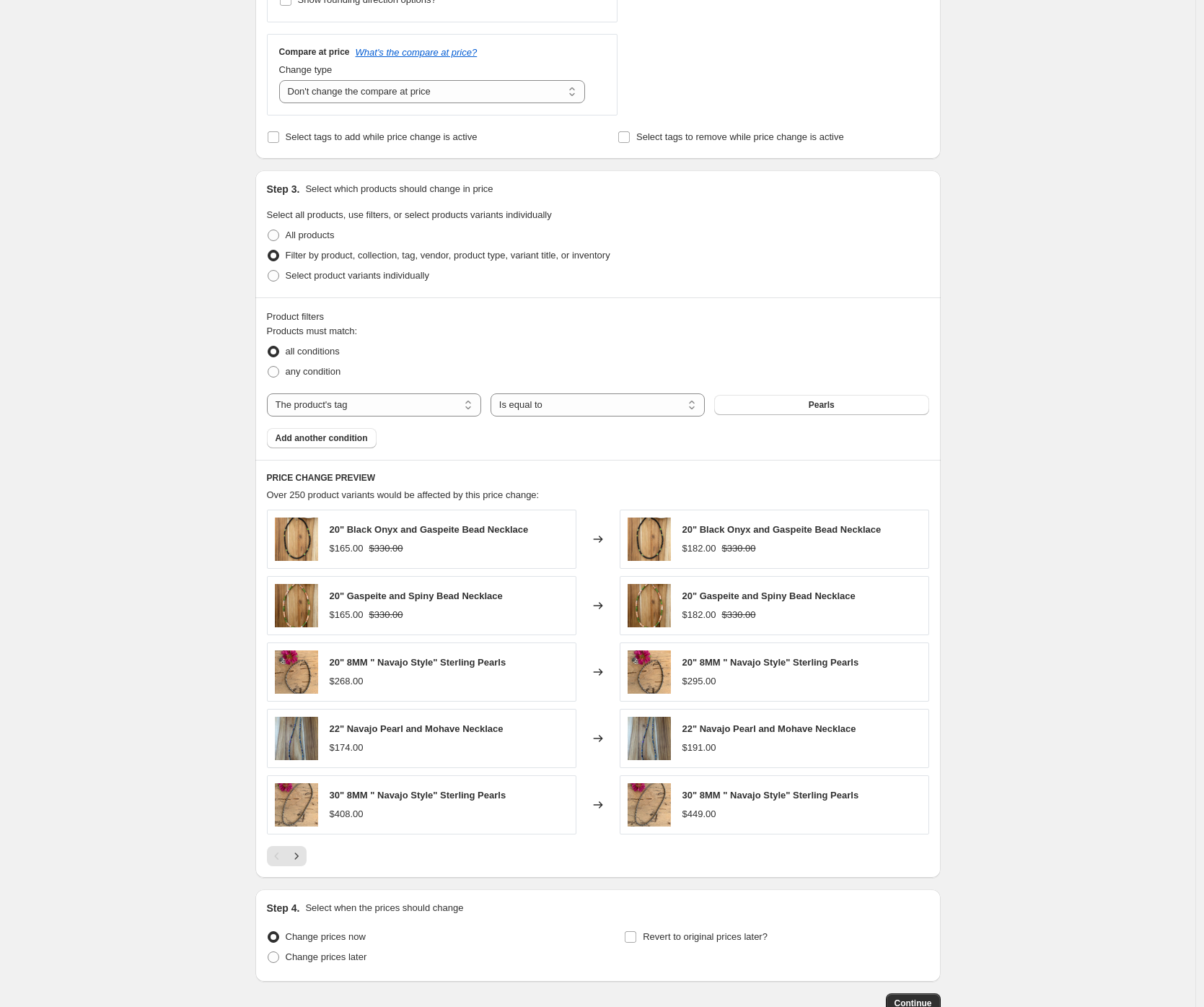
scroll to position [598, 0]
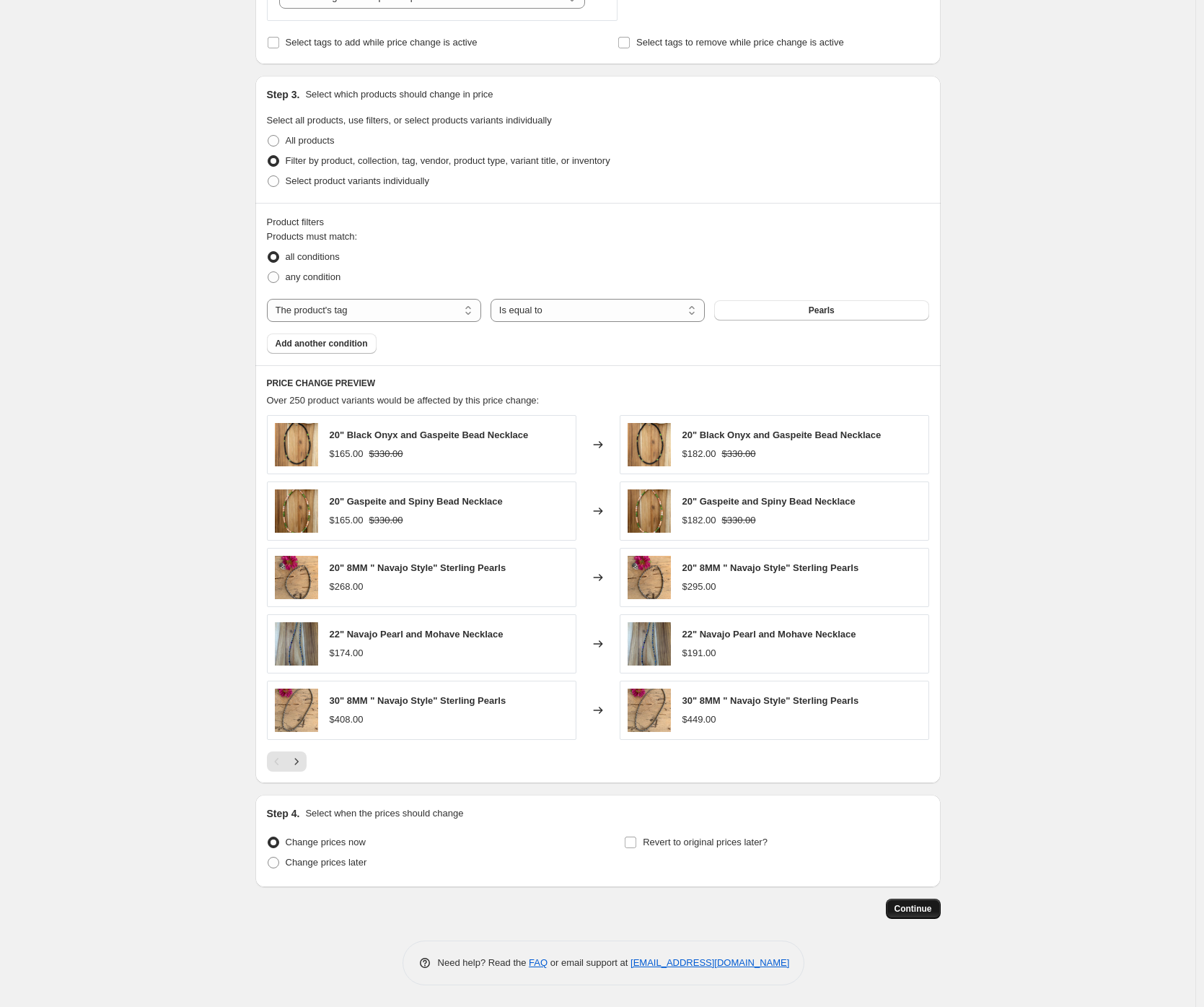
click at [929, 907] on span "Continue" at bounding box center [914, 908] width 38 height 11
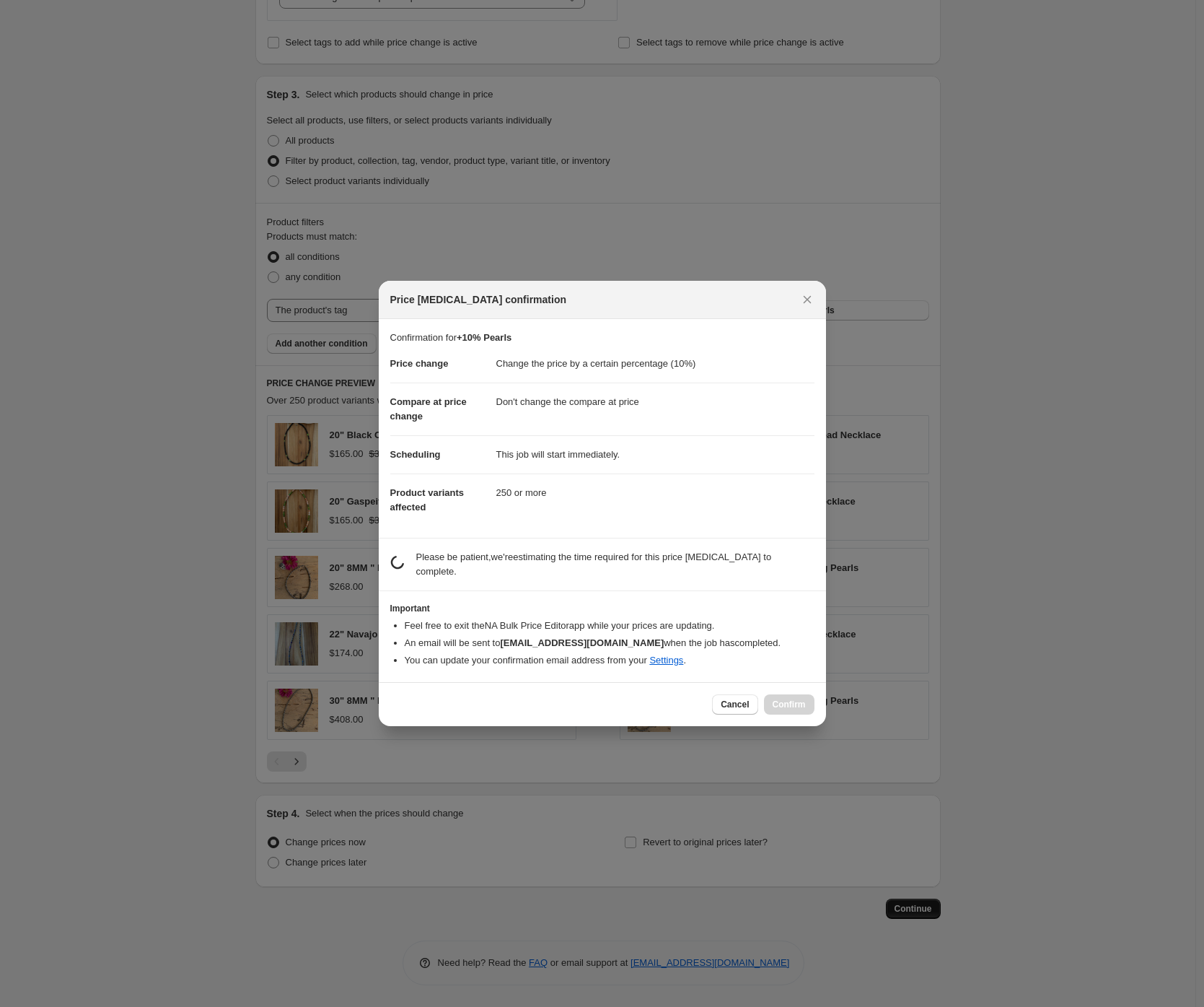
scroll to position [0, 0]
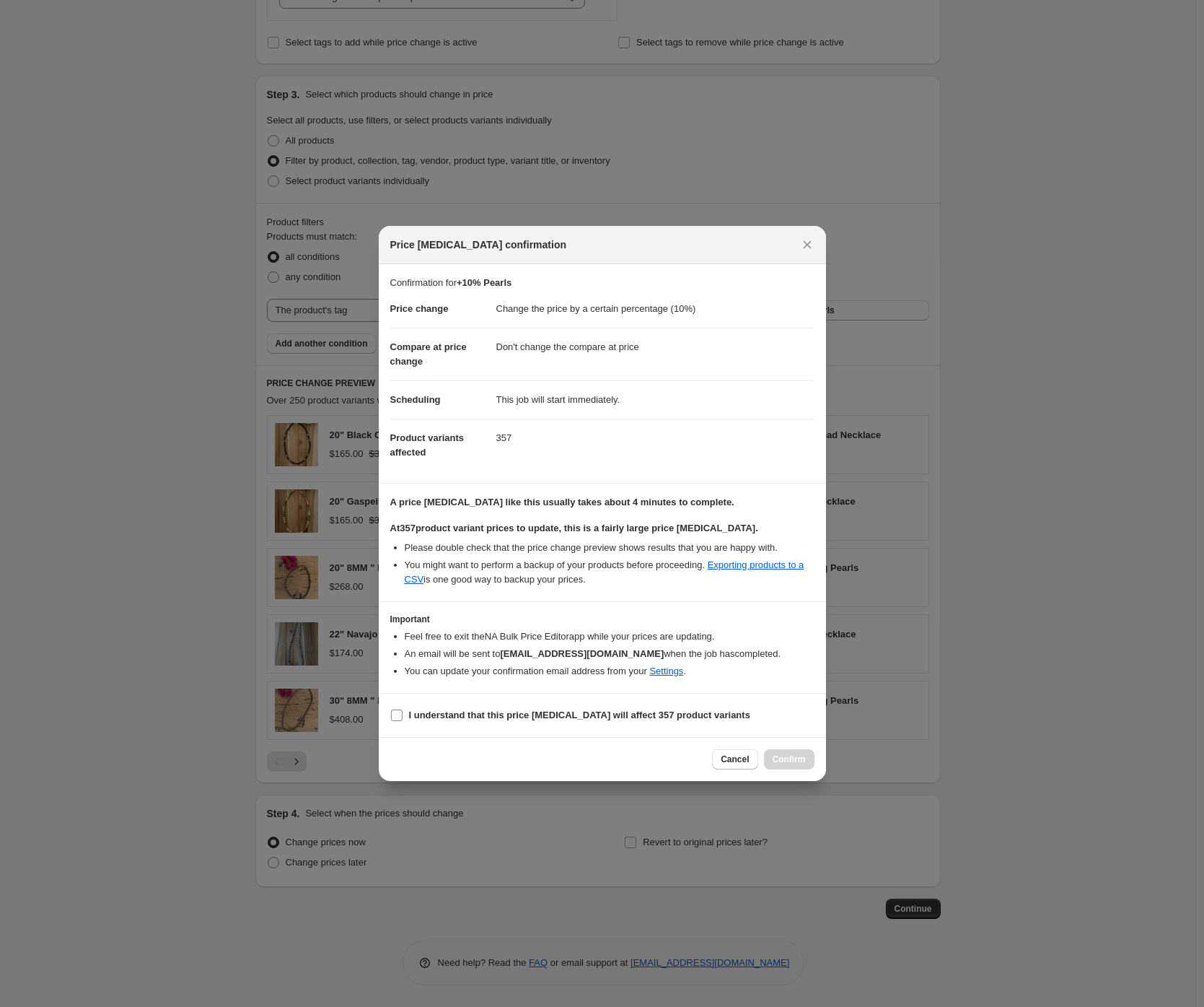
click at [522, 708] on span "I understand that this price change job will affect 357 product variants" at bounding box center [580, 715] width 341 height 15
click at [402, 710] on input "I understand that this price change job will affect 357 product variants" at bounding box center [396, 715] width 11 height 11
checkbox input "true"
click at [786, 760] on span "Confirm" at bounding box center [789, 759] width 34 height 11
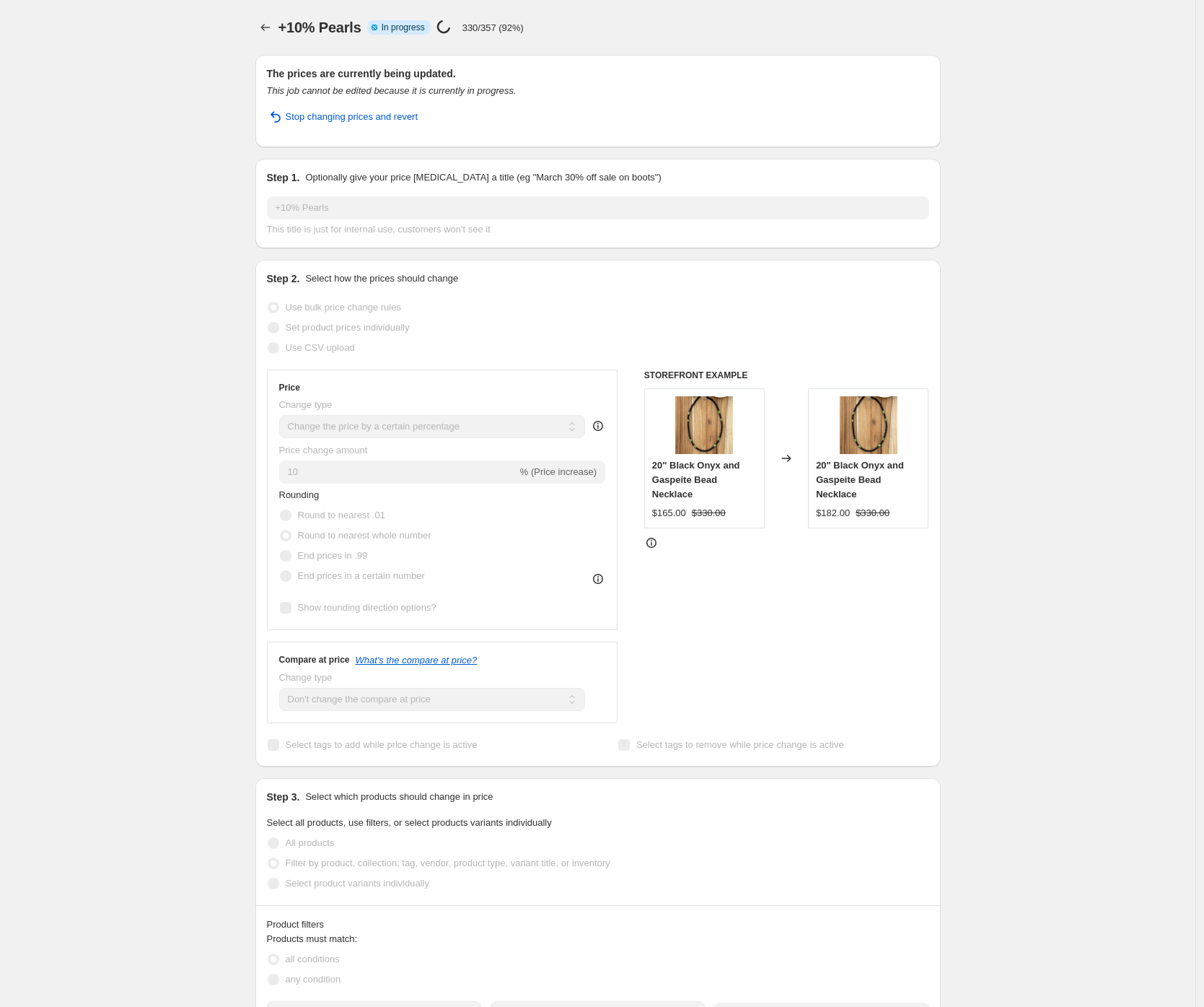
select select "percentage"
select select "no_change"
select select "tag"
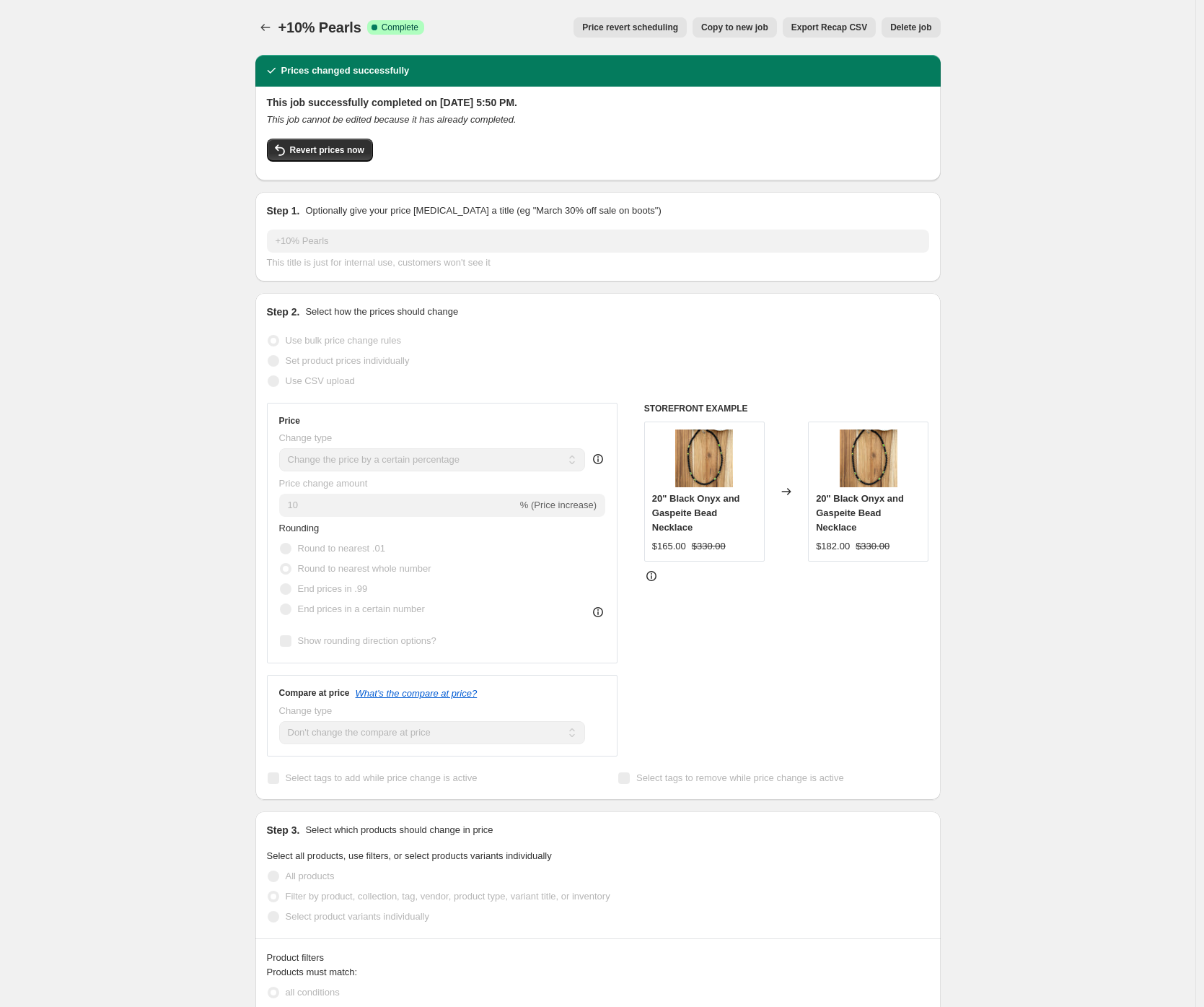
click at [224, 322] on div "+10% Pearls. This page is ready +10% Pearls Success Complete Complete Price rev…" at bounding box center [597, 855] width 1195 height 1711
click at [268, 28] on icon "Price change jobs" at bounding box center [265, 27] width 15 height 15
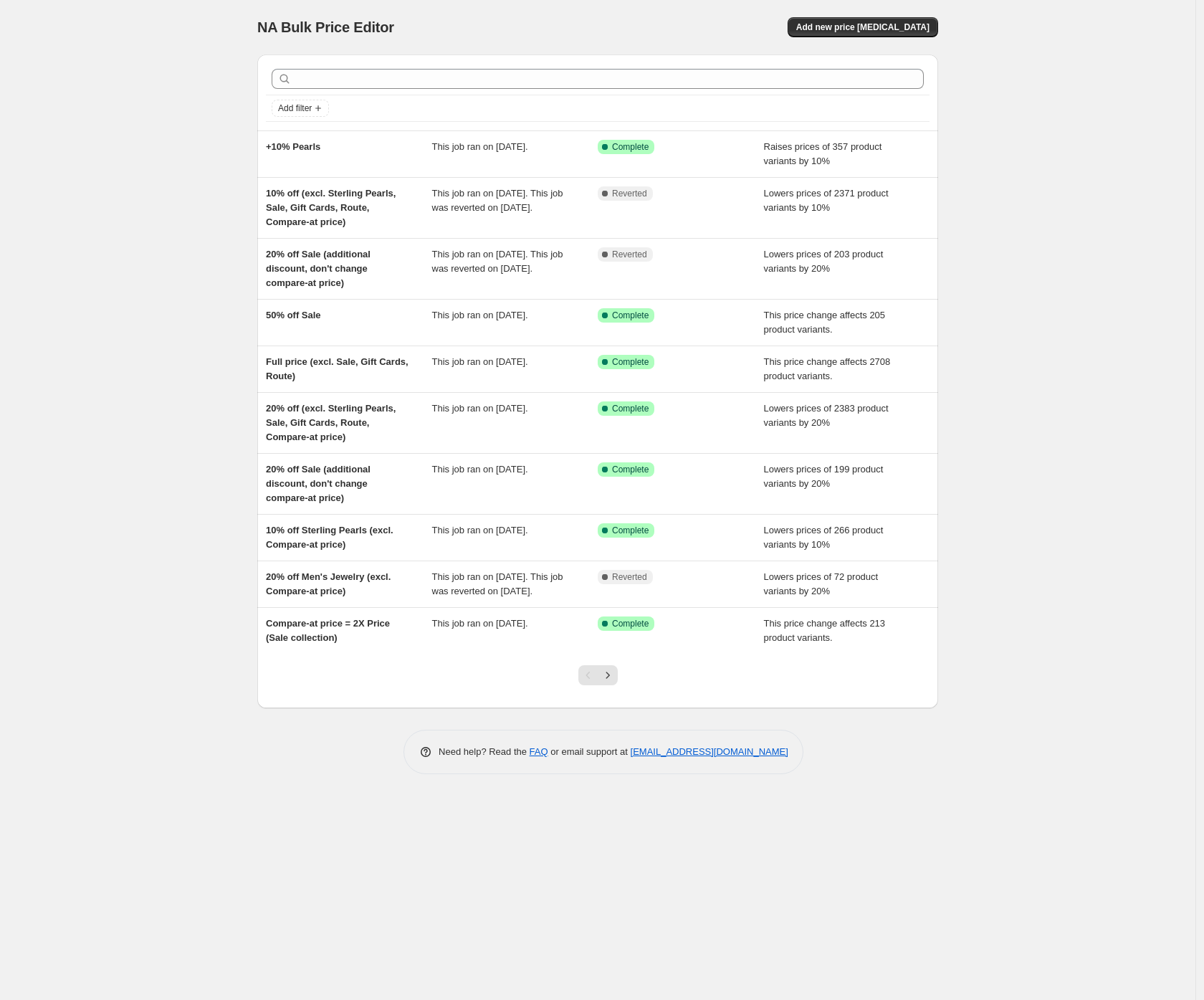
click at [147, 90] on div "NA Bulk Price Editor. This page is ready NA Bulk Price Editor Add new price cha…" at bounding box center [598, 500] width 1195 height 1000
